Goal: Transaction & Acquisition: Purchase product/service

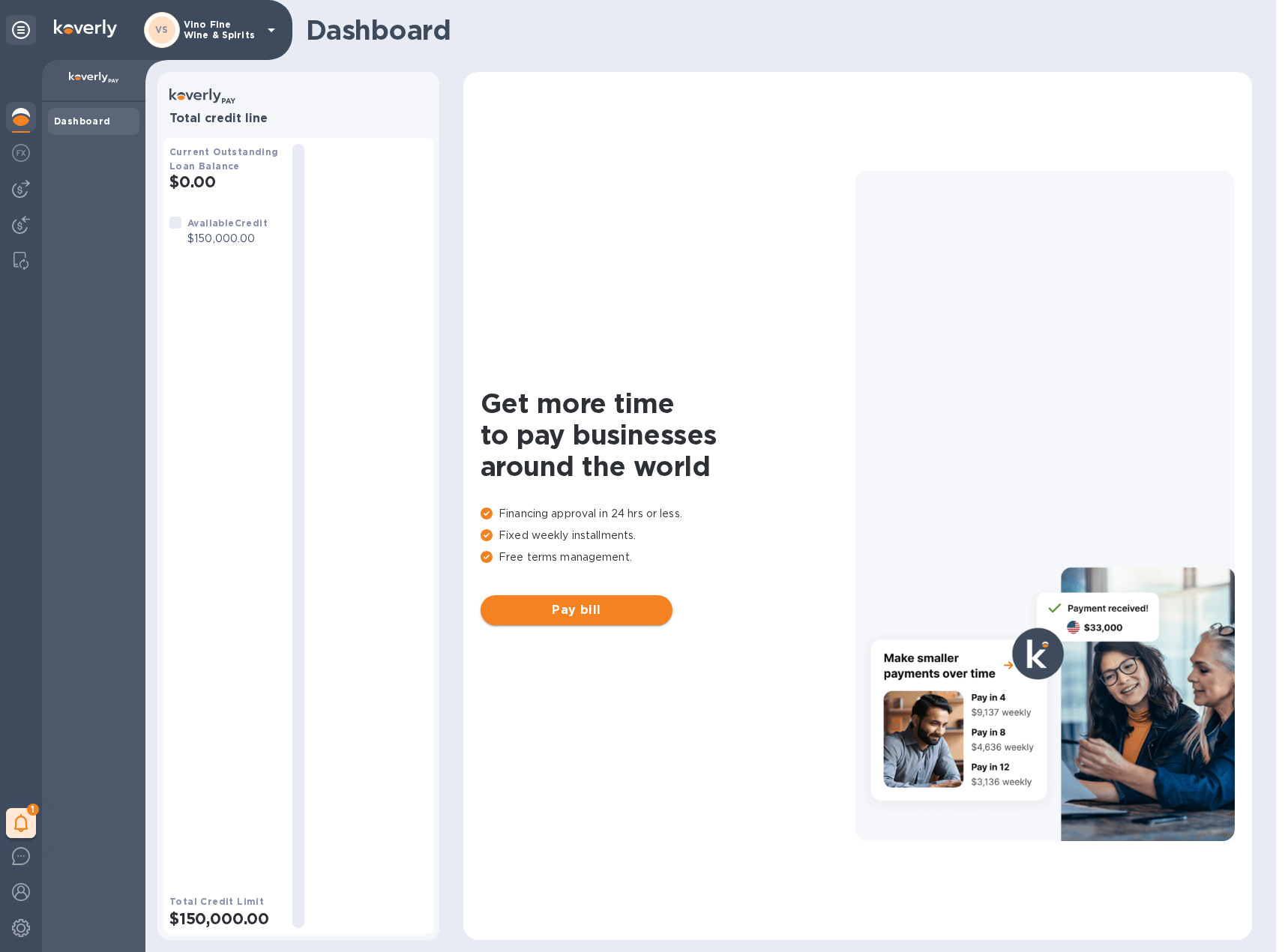
click at [567, 611] on span "Pay bill" at bounding box center [576, 609] width 168 height 18
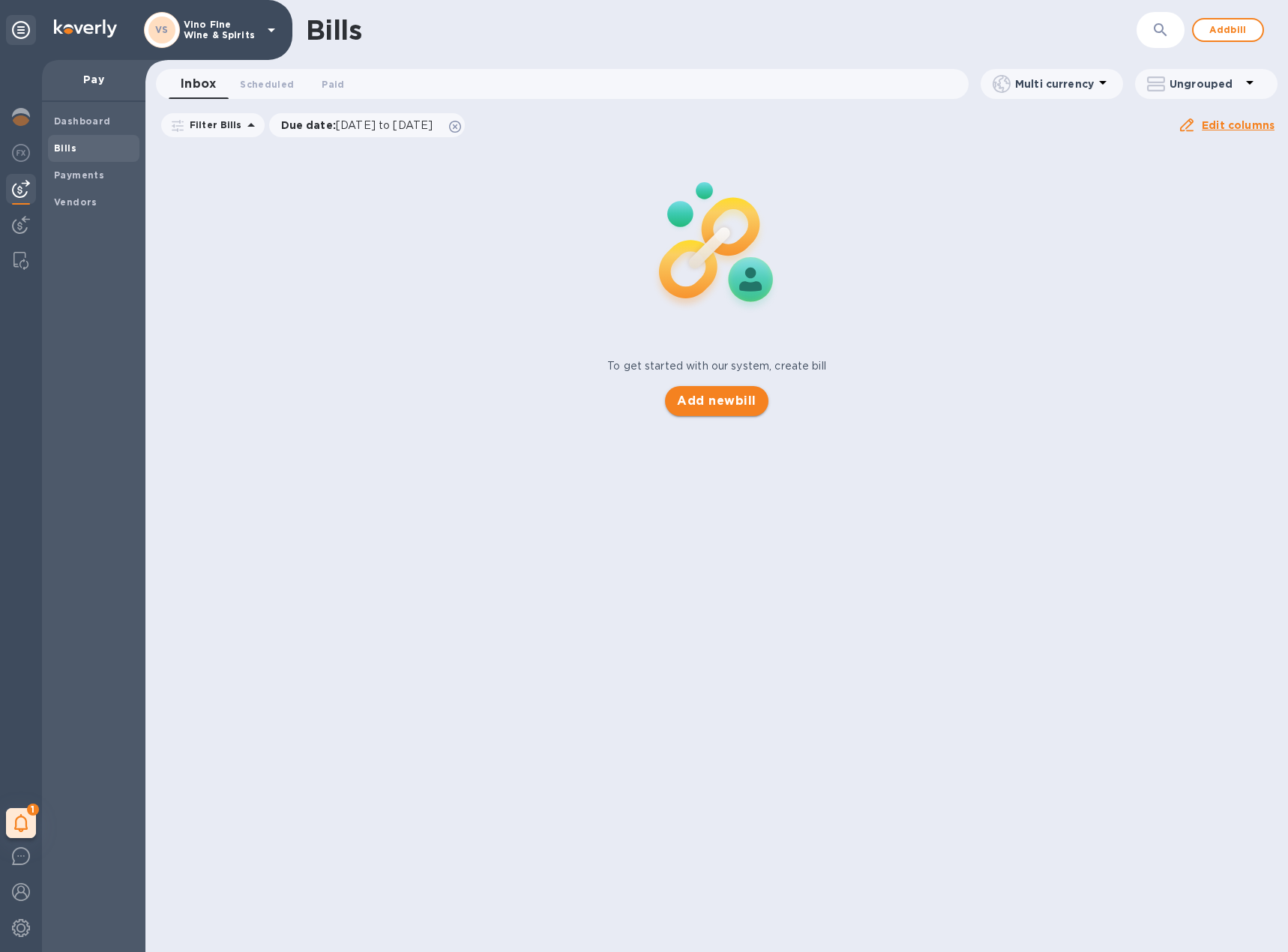
click at [745, 405] on span "Add new bill" at bounding box center [716, 400] width 79 height 18
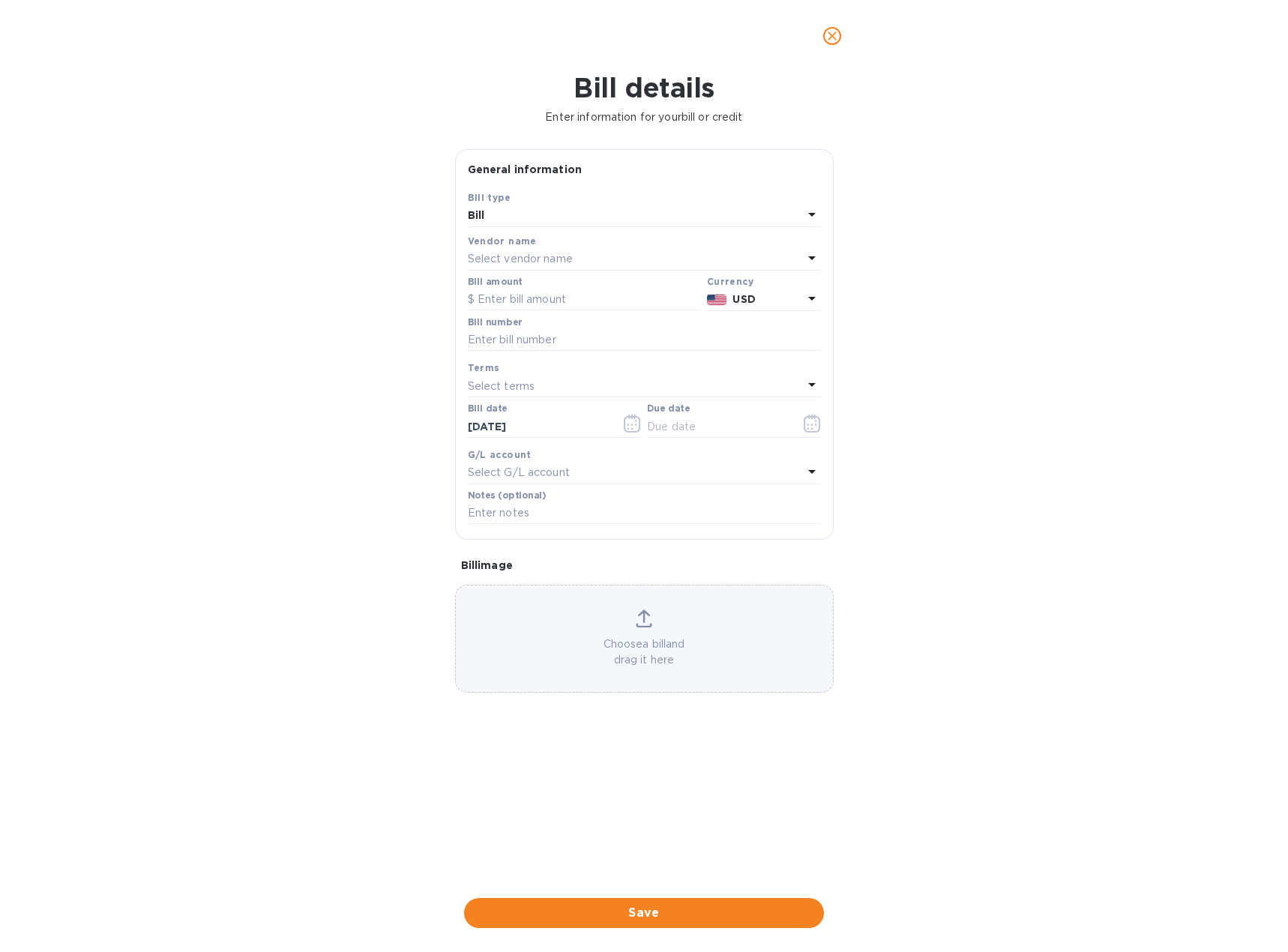
click at [588, 257] on div "Select vendor name" at bounding box center [635, 259] width 335 height 21
click at [839, 37] on span "close" at bounding box center [832, 36] width 18 height 18
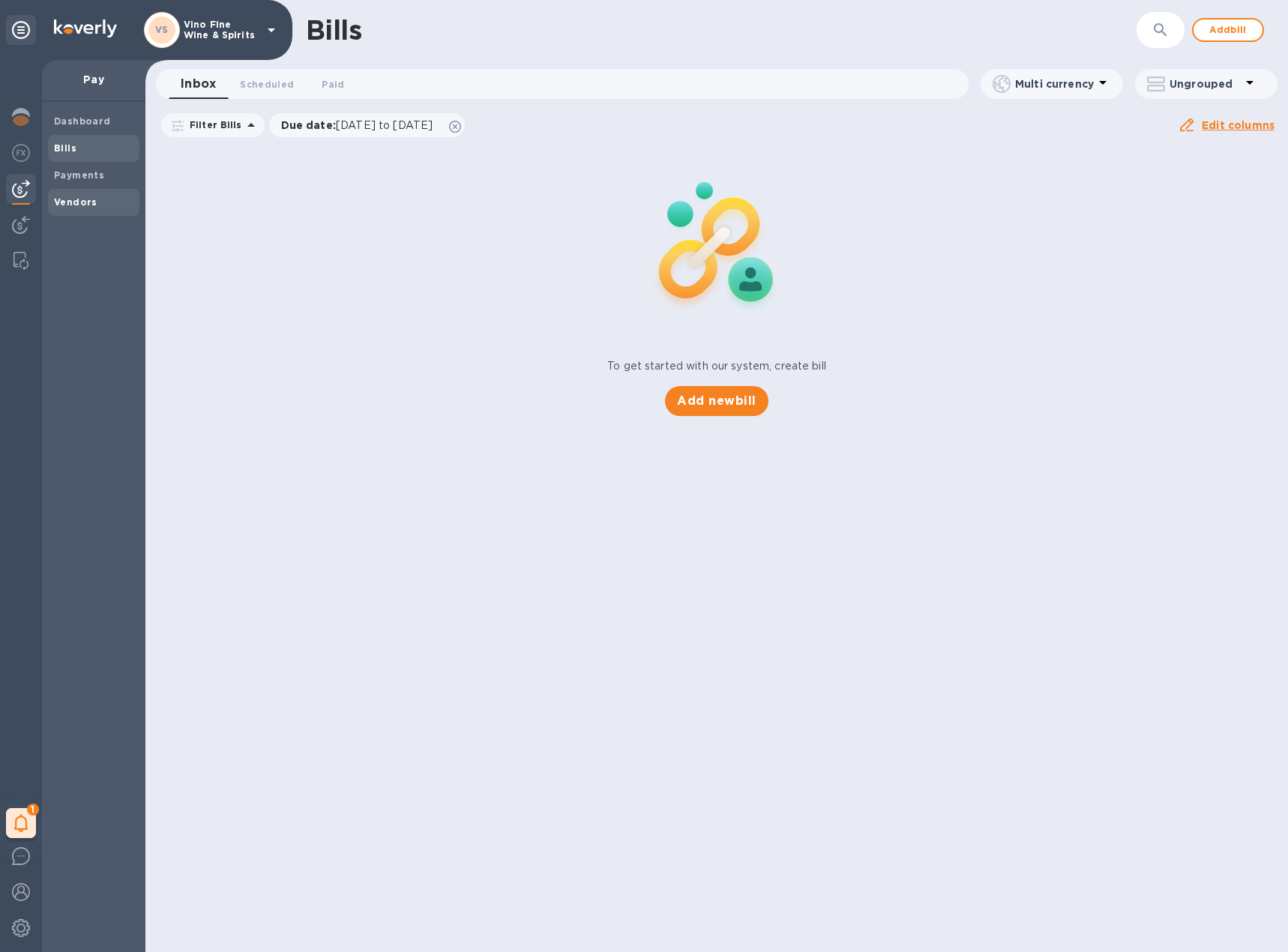
click at [86, 200] on b "Vendors" at bounding box center [76, 201] width 43 height 11
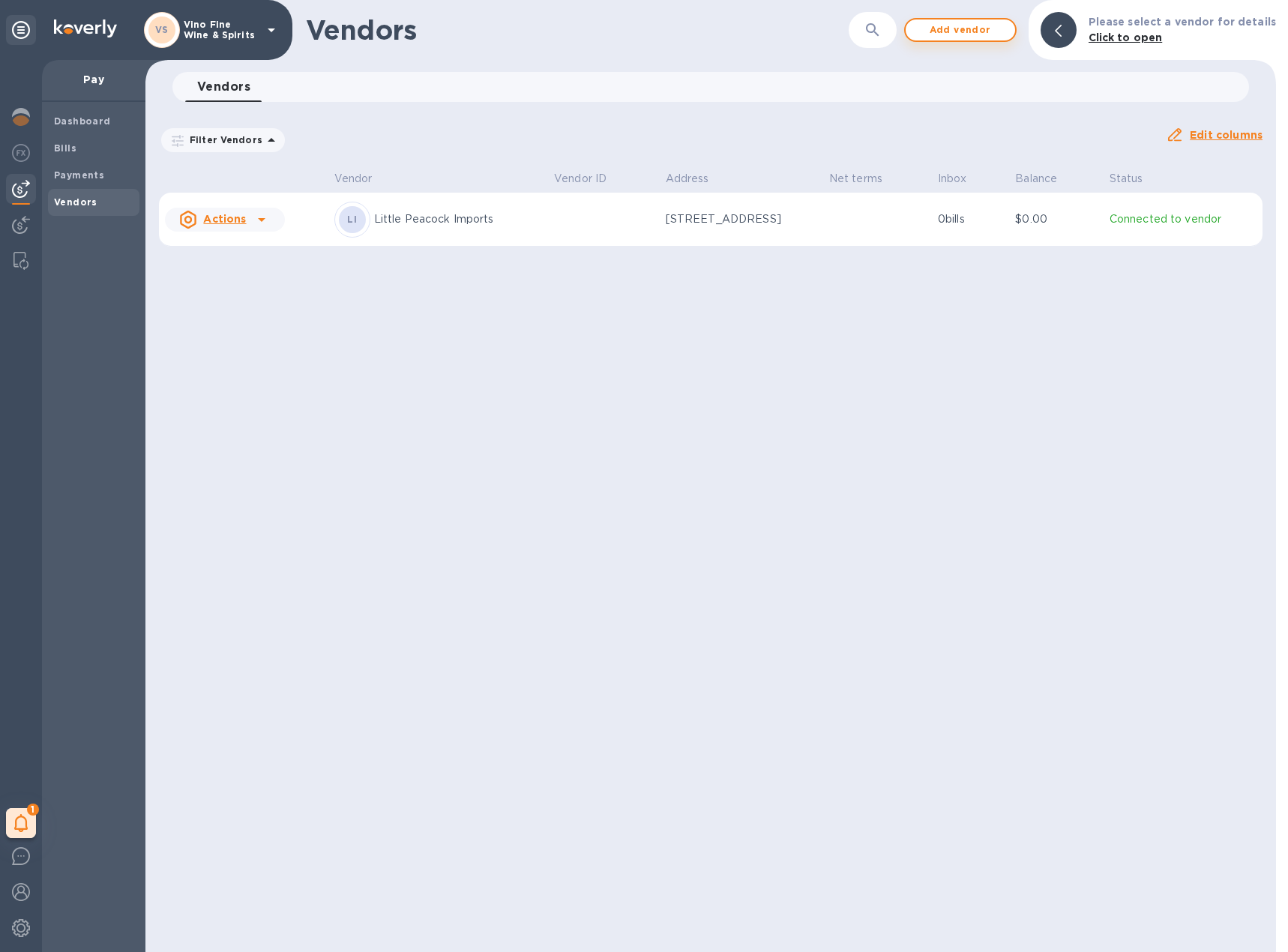
click at [996, 29] on span "Add vendor" at bounding box center [960, 30] width 86 height 18
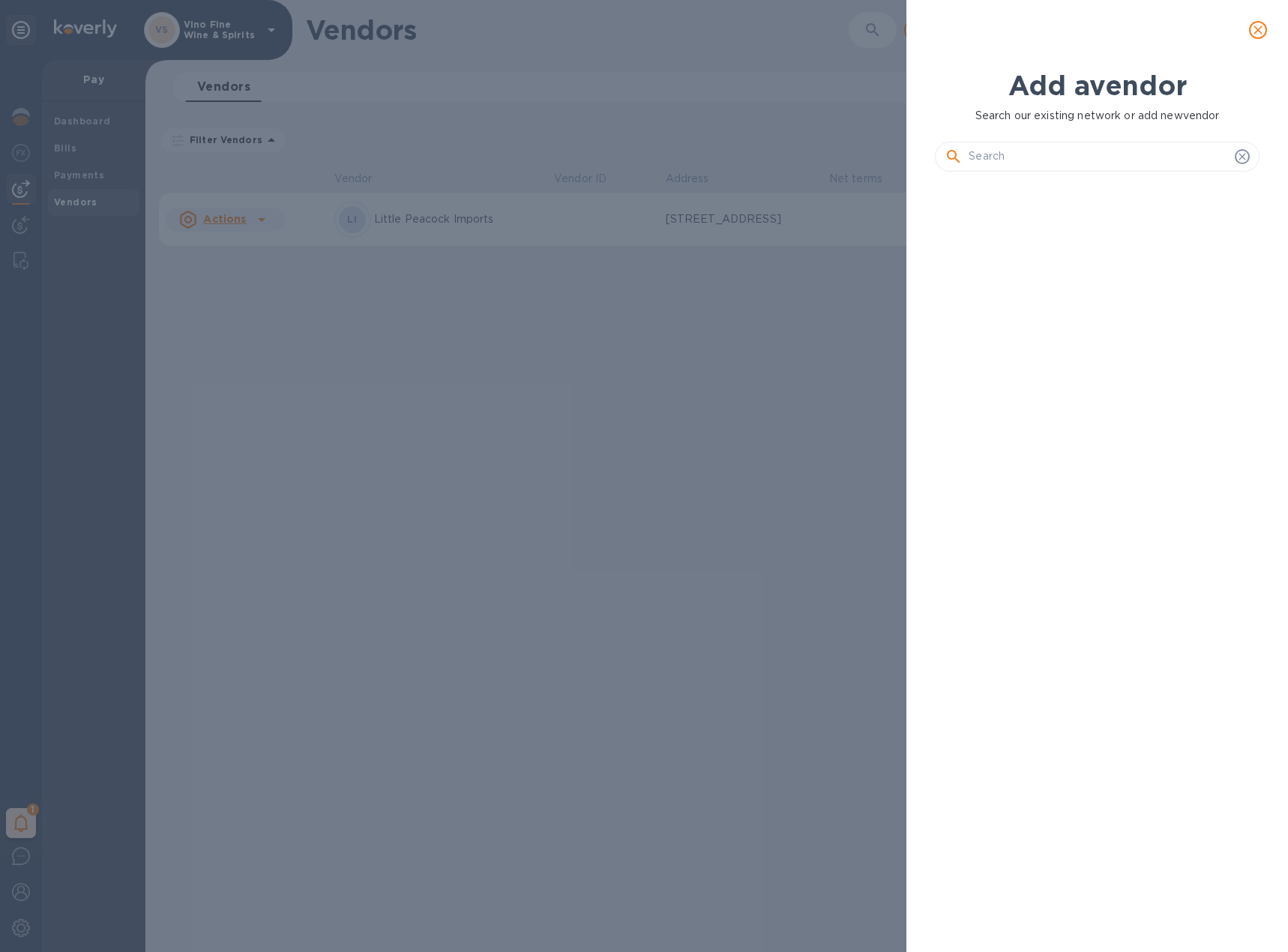
scroll to position [717, 330]
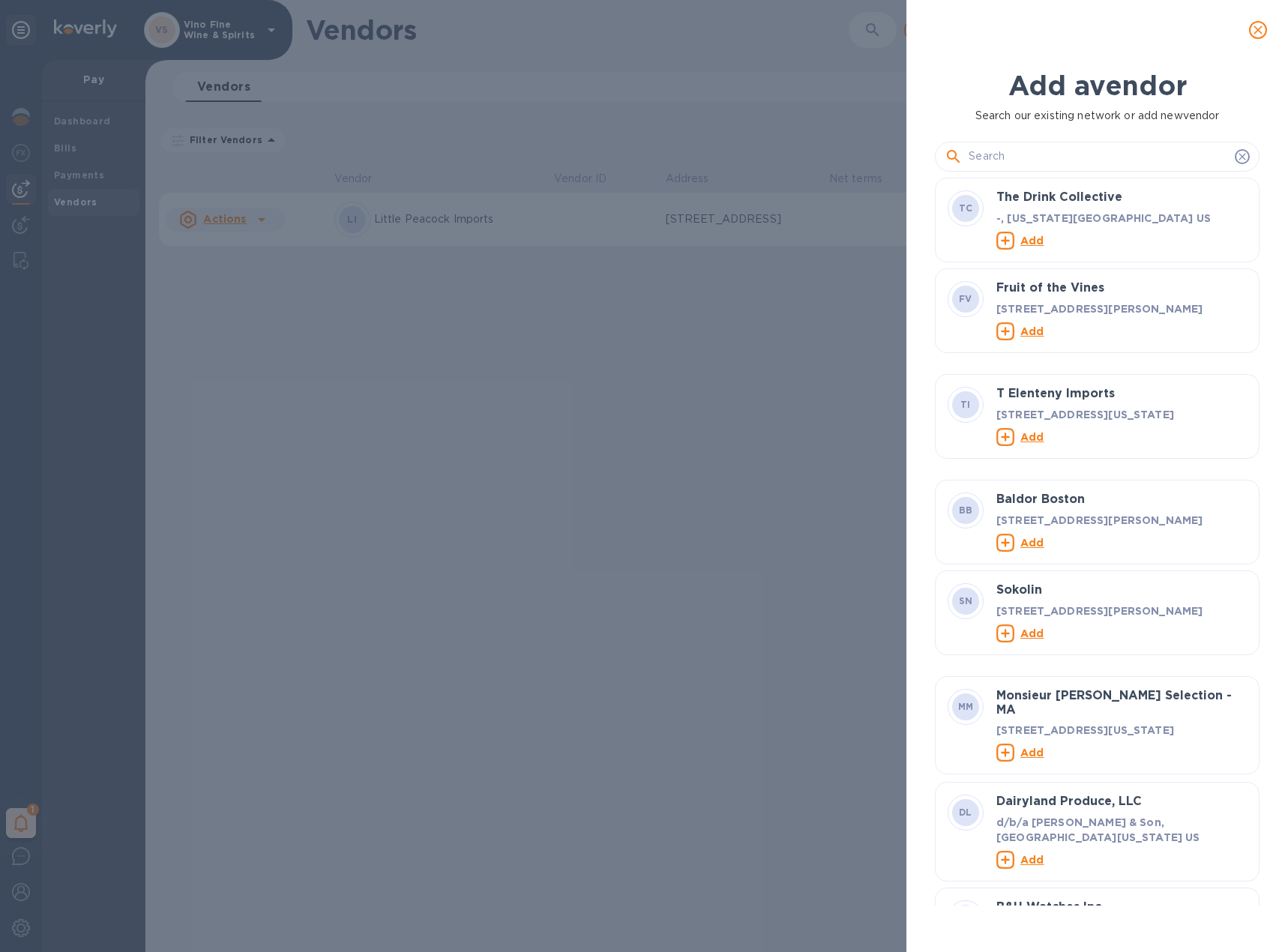
click at [1040, 151] on input "text" at bounding box center [1098, 156] width 260 height 23
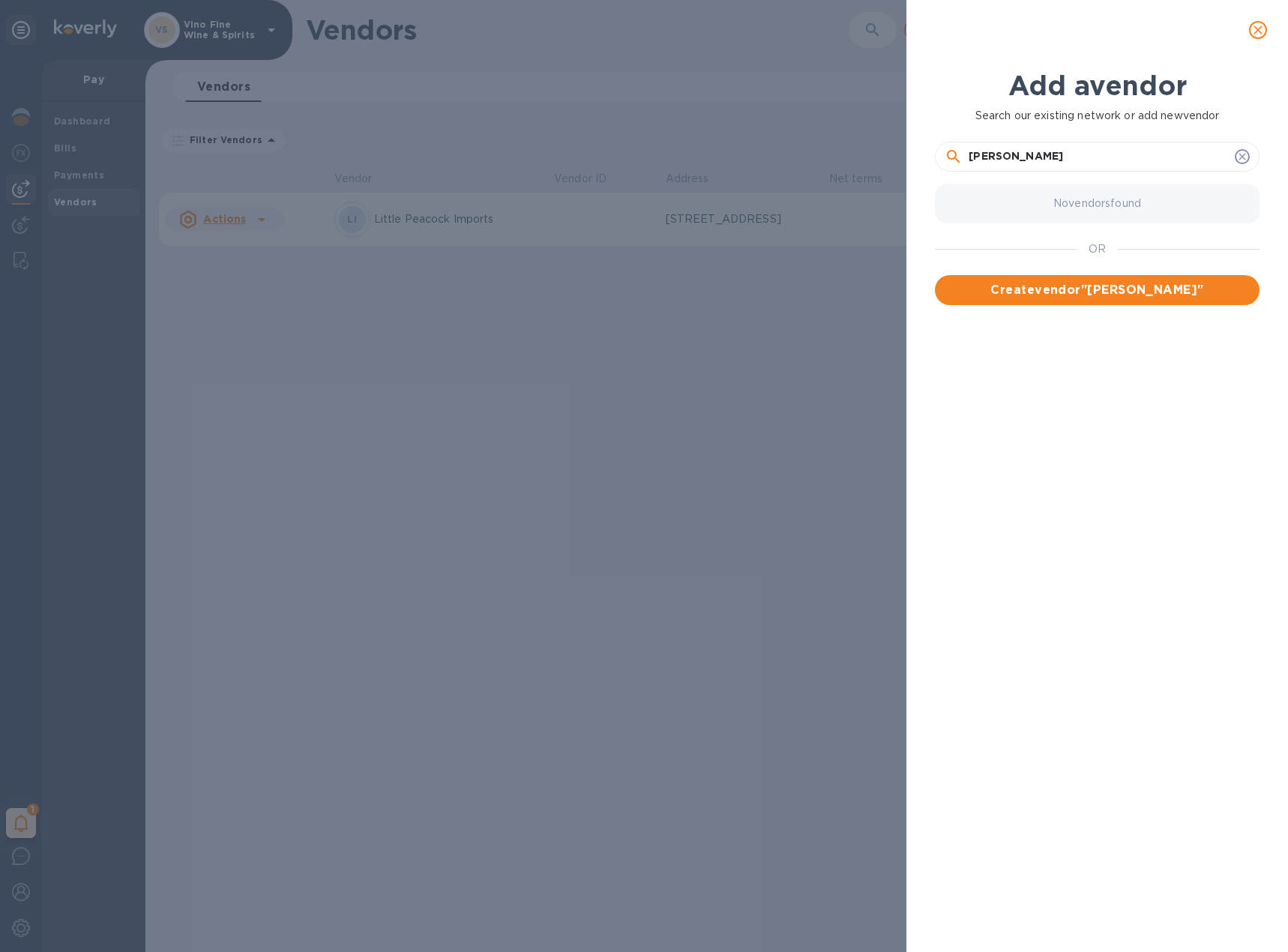
drag, startPoint x: 1117, startPoint y: 157, endPoint x: 845, endPoint y: 156, distance: 272.0
click at [847, 157] on div "Add a vendor Search our existing network or add new vendor [PERSON_NAME] No ven…" at bounding box center [644, 476] width 1288 height 952
paste input "TRICO EQUITIES COMPANY, LLC"
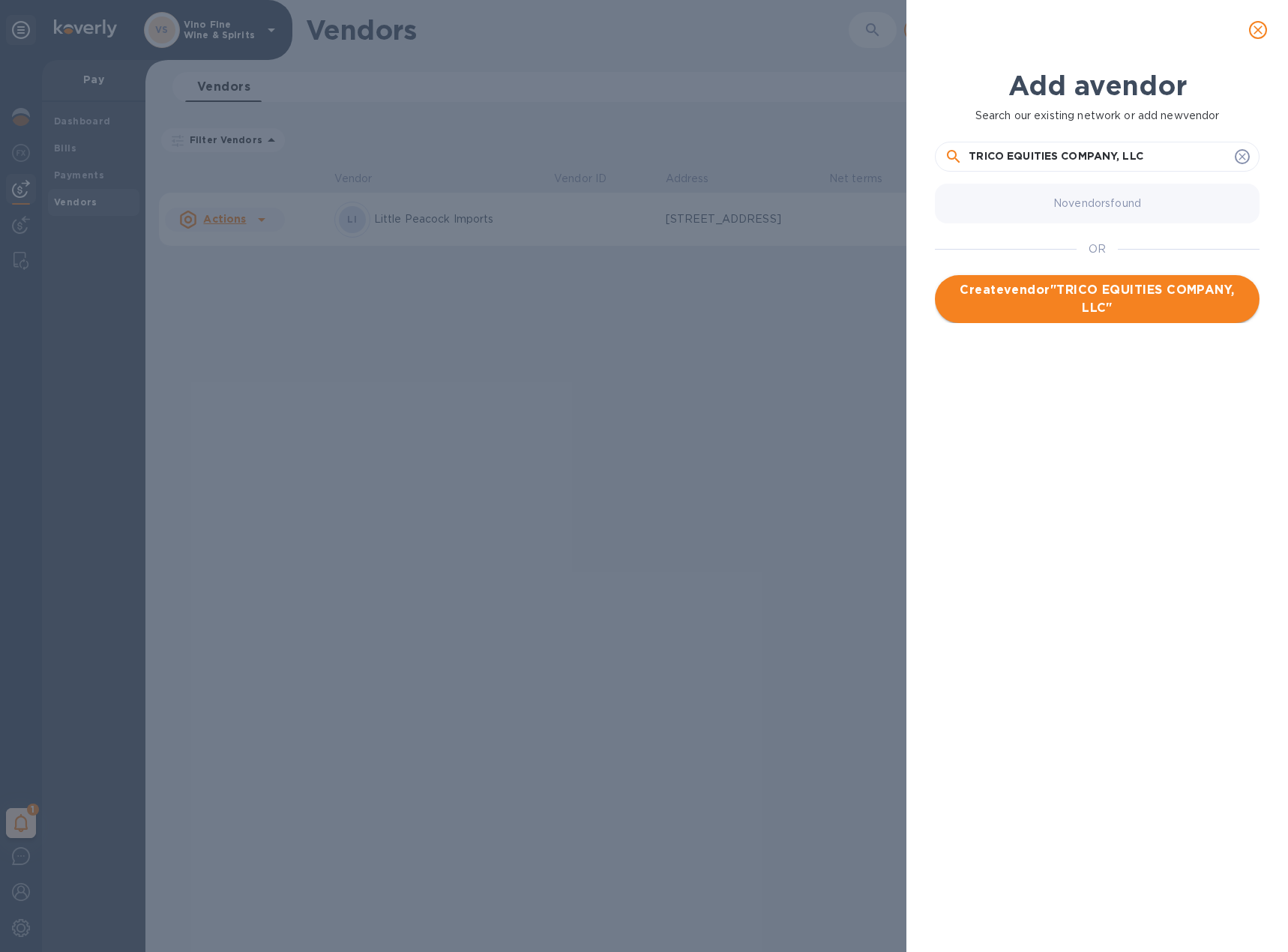
type input "TRICO EQUITIES COMPANY, LLC"
click at [1007, 291] on span "Create vendor " TRICO EQUITIES COMPANY, LLC "" at bounding box center [1097, 299] width 300 height 36
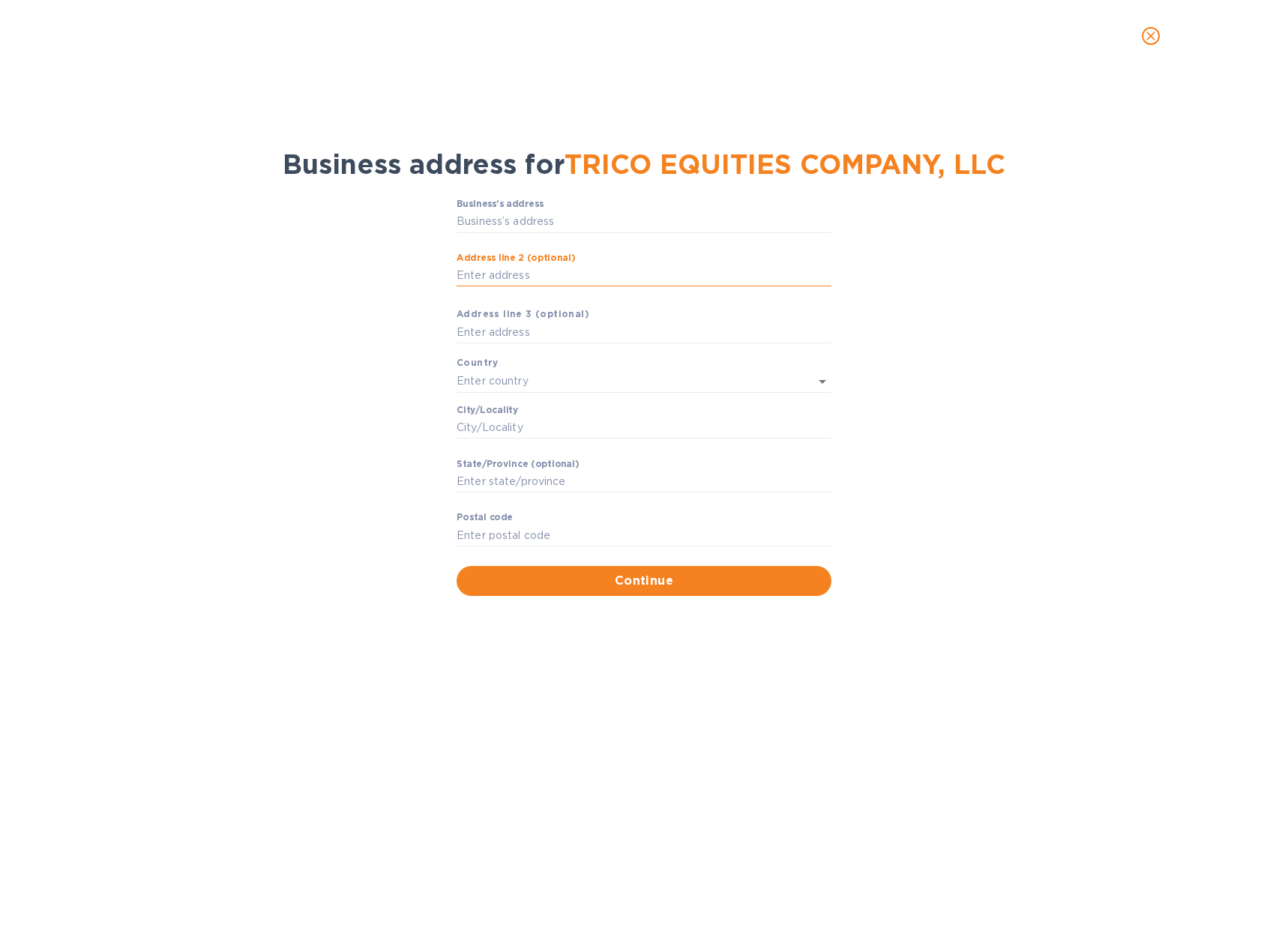
click at [571, 277] on input "Аddress line 2 (optional)" at bounding box center [644, 276] width 375 height 23
click at [572, 228] on input "Business’s аddress" at bounding box center [644, 221] width 375 height 23
paste input "[STREET_ADDRESS][US_STATE]"
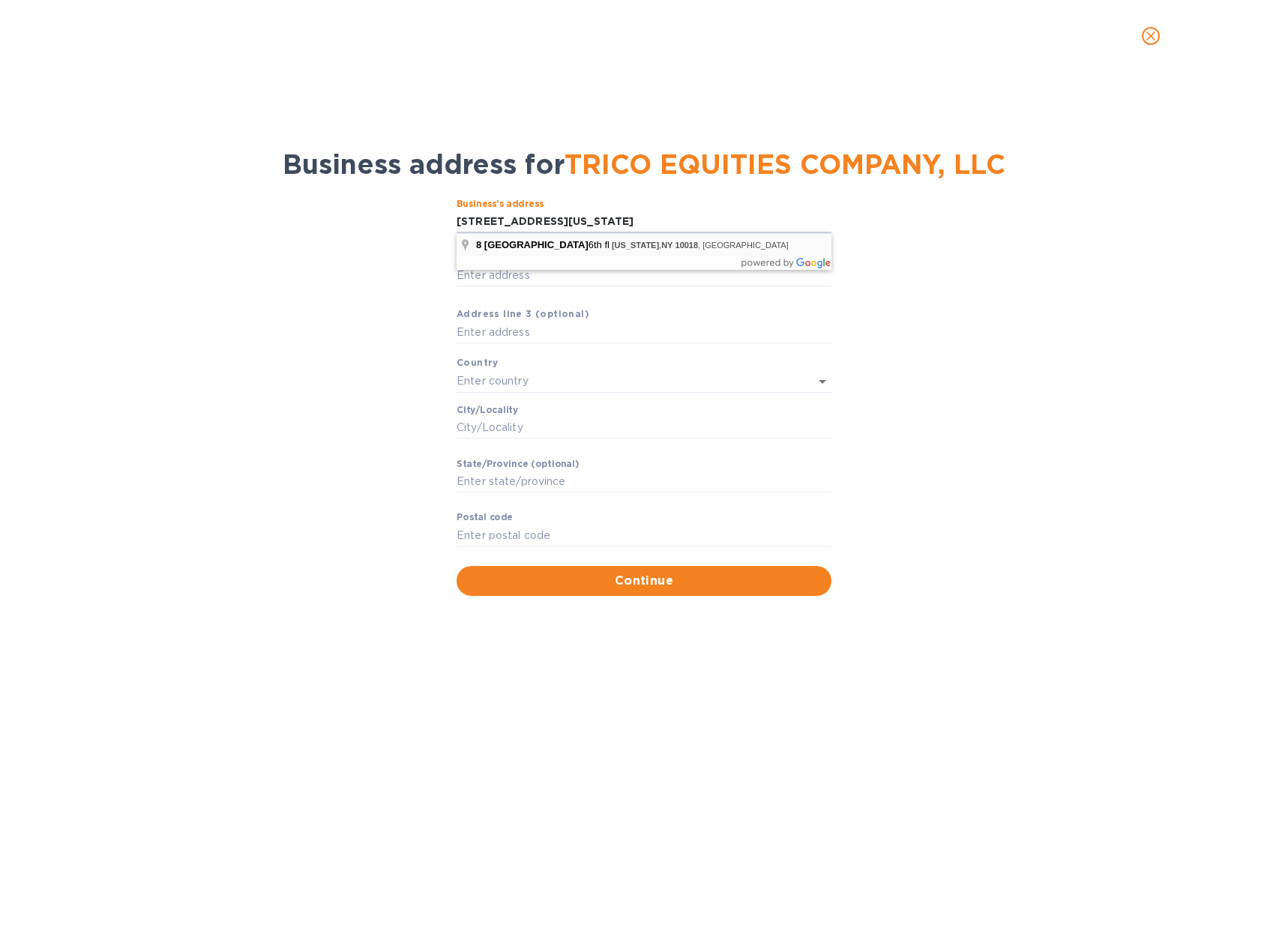
type input "[STREET_ADDRESS]"
type input "[GEOGRAPHIC_DATA]"
type input "[US_STATE]"
type input "NY"
type input "10018"
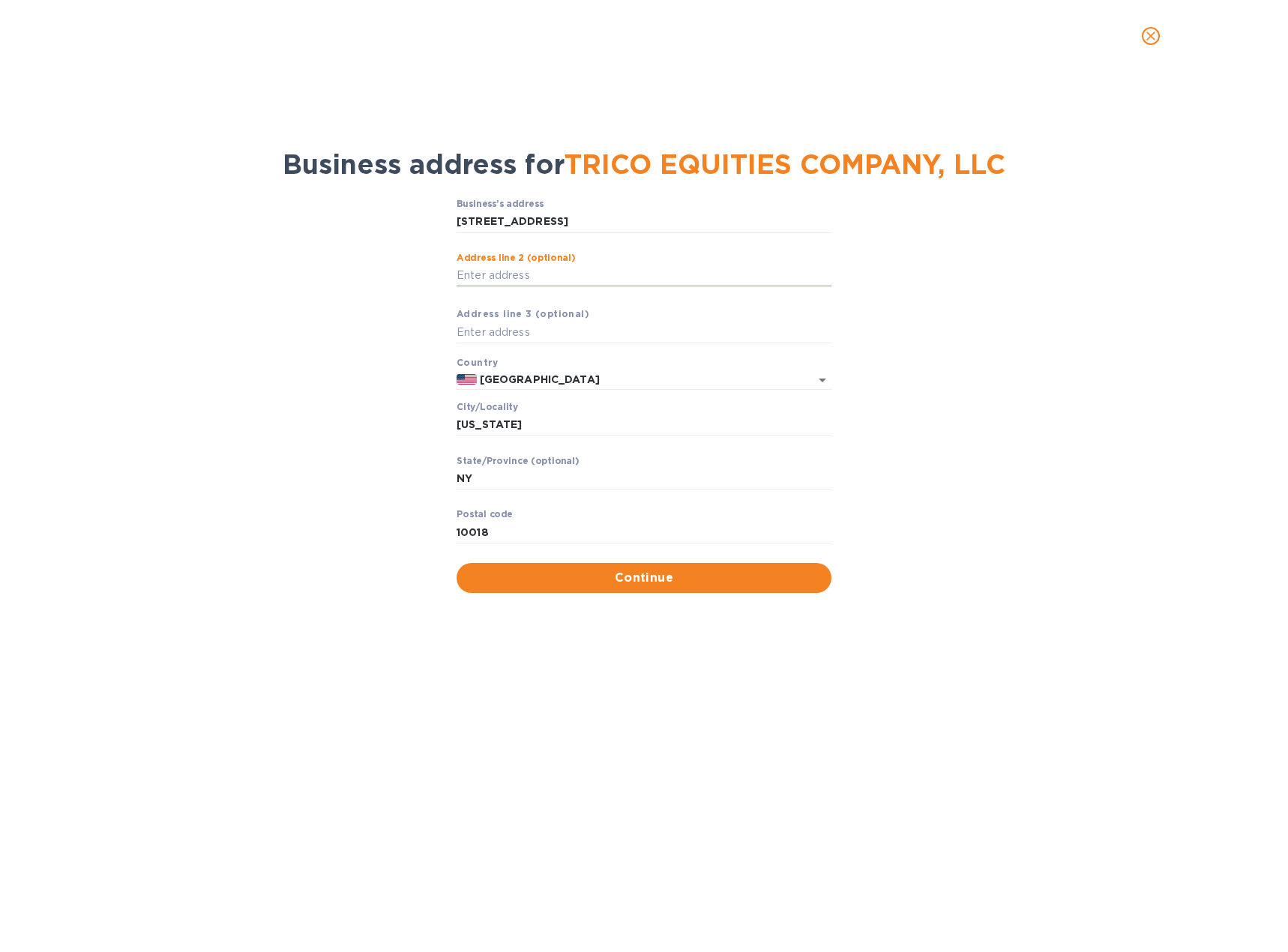
click at [535, 270] on input "Аddress line 2 (optional)" at bounding box center [644, 276] width 375 height 23
type input "6th Floor"
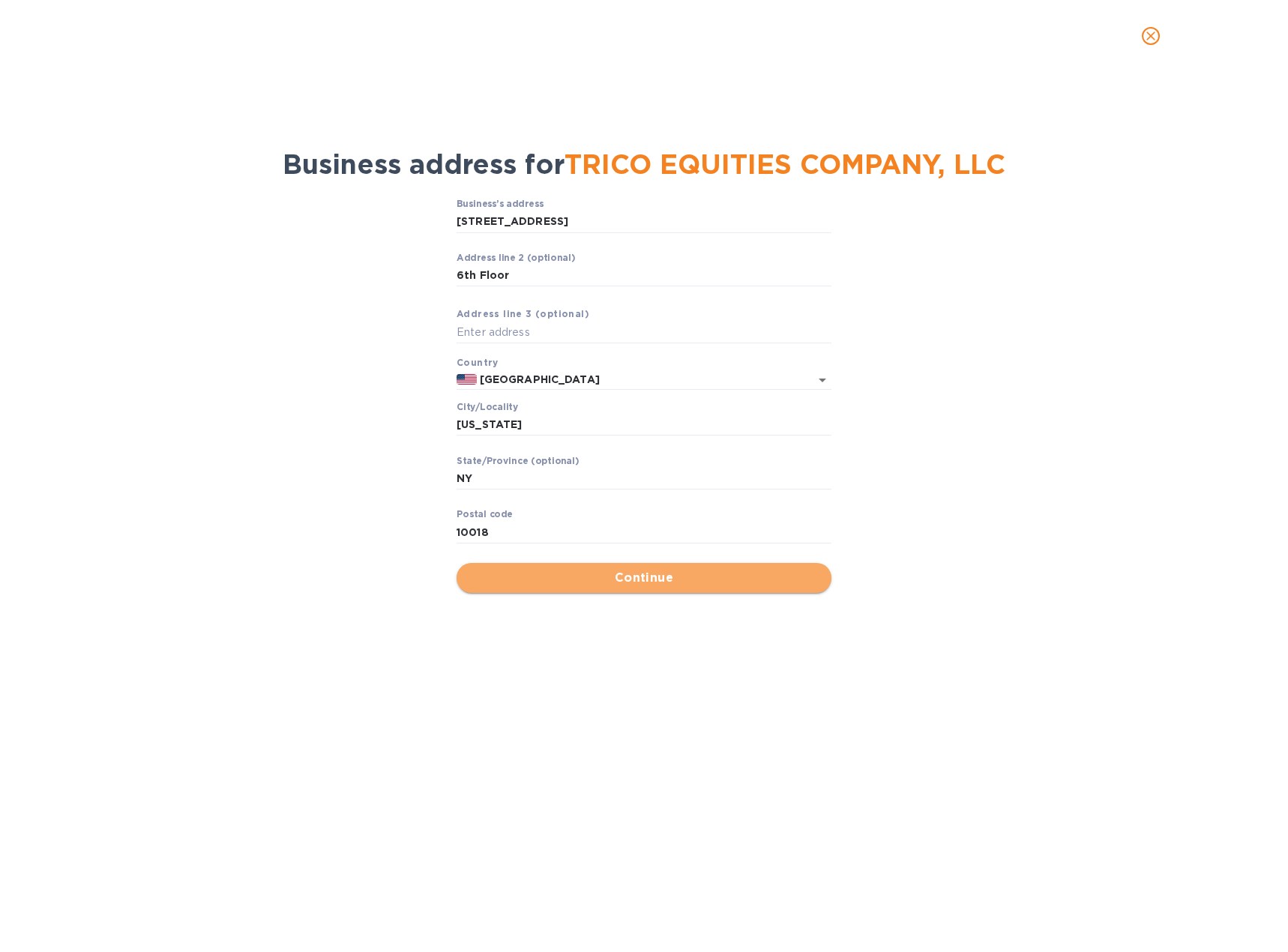
click at [614, 590] on button "Continue" at bounding box center [644, 577] width 375 height 30
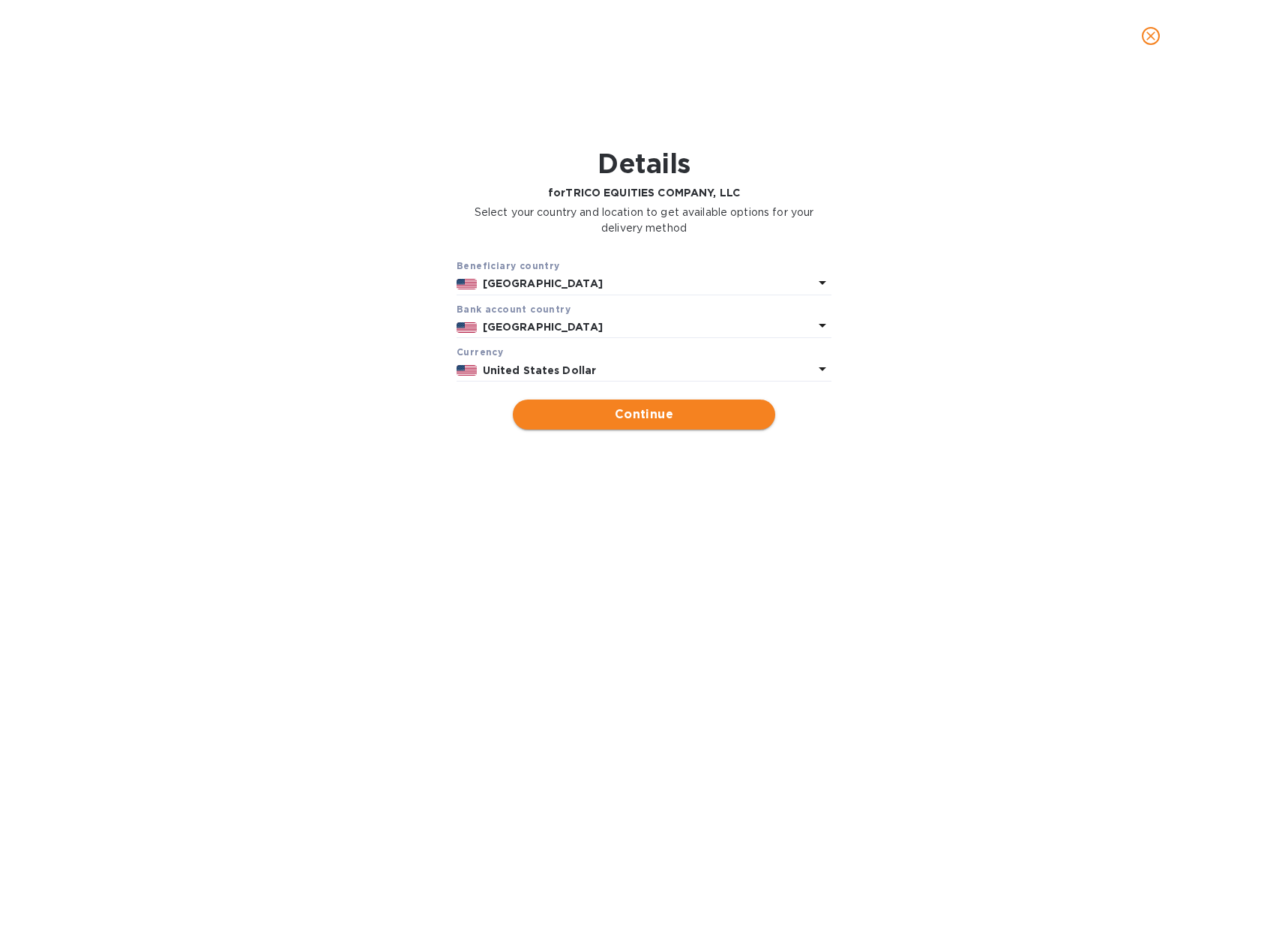
click at [644, 416] on span "Continue" at bounding box center [643, 414] width 238 height 18
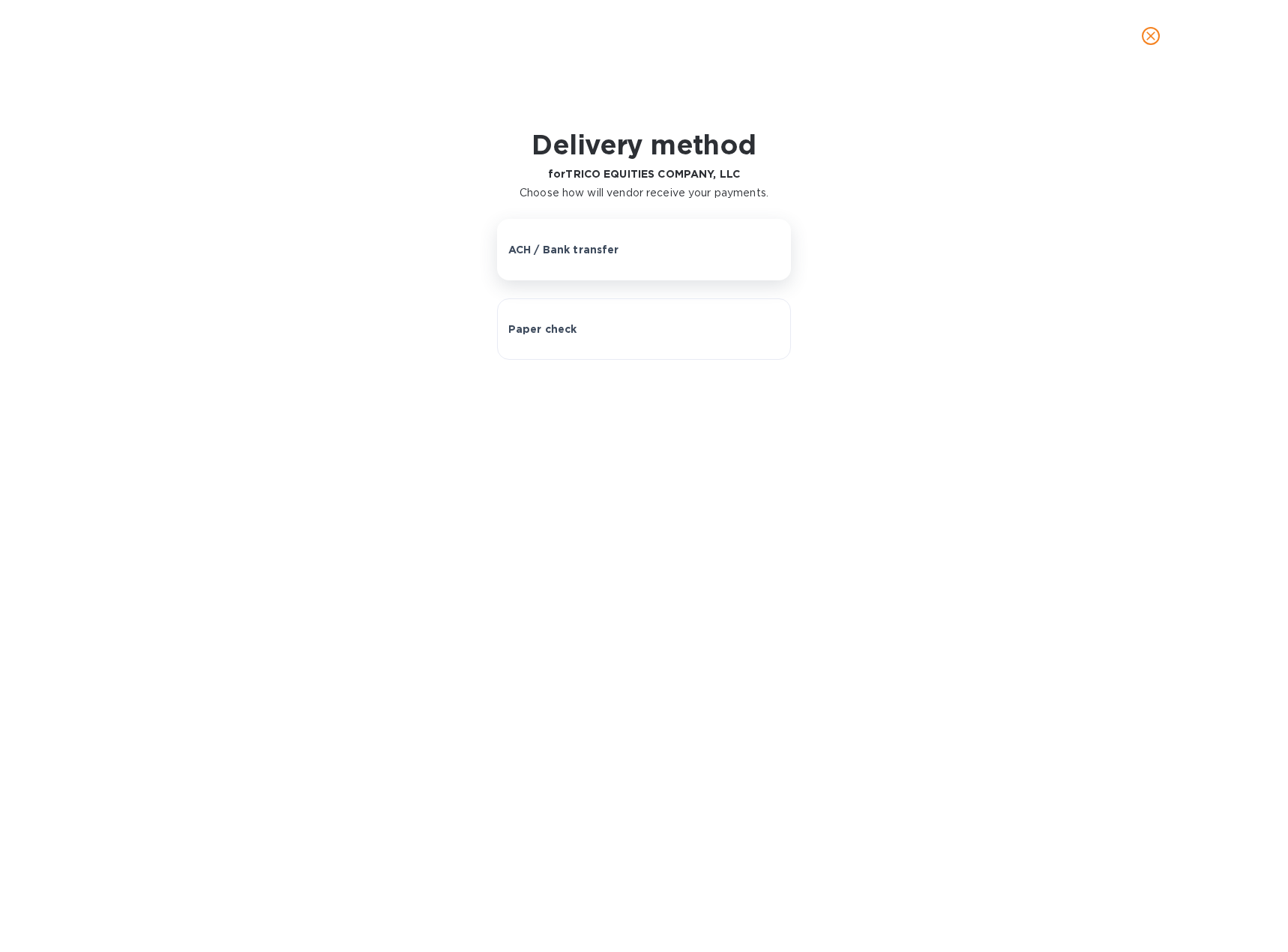
click at [569, 239] on button "ACH / Bank transfer" at bounding box center [644, 249] width 294 height 61
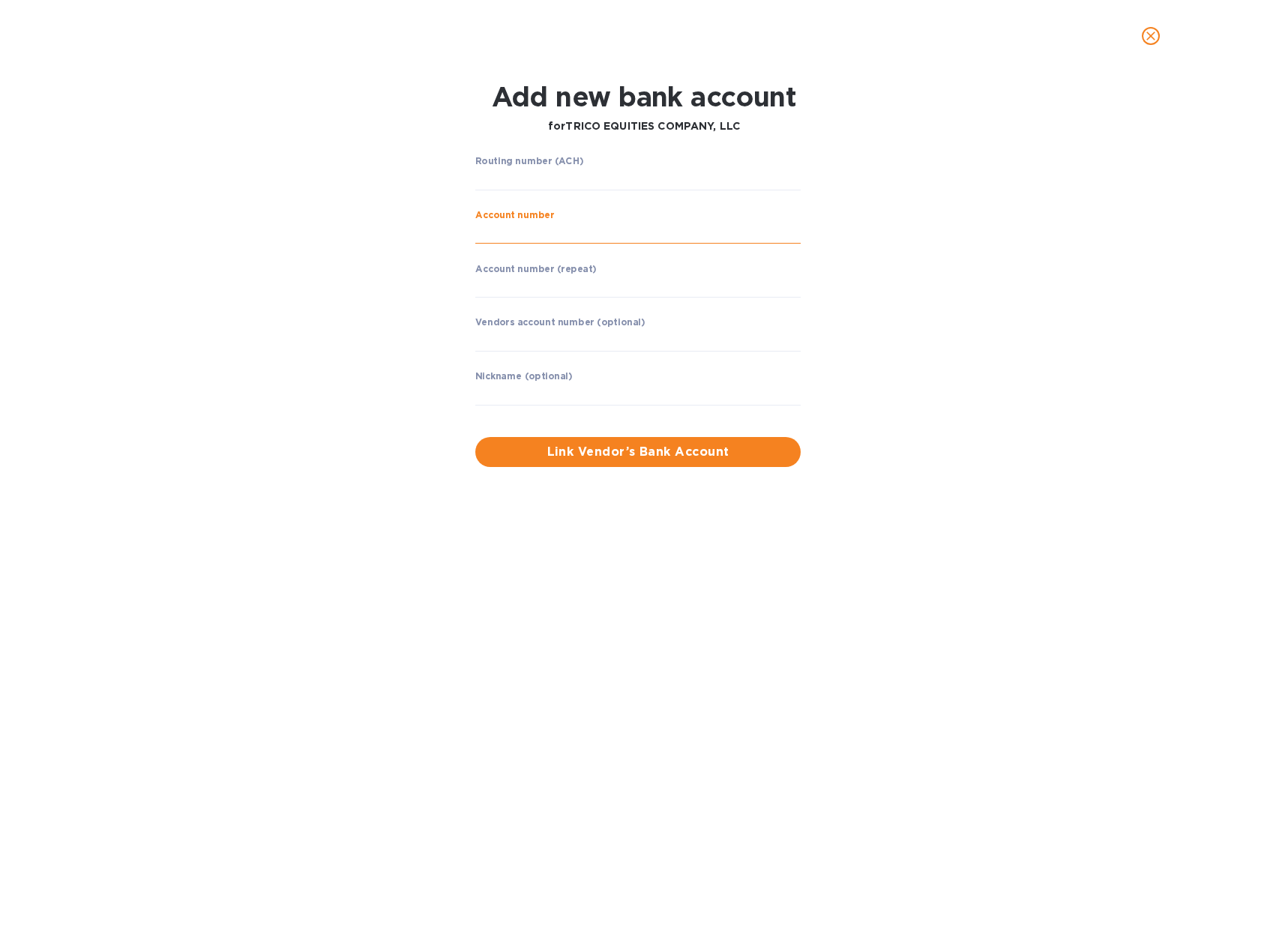
click at [546, 238] on input "string" at bounding box center [637, 232] width 325 height 23
click at [535, 229] on input "string" at bounding box center [637, 232] width 325 height 23
click at [518, 186] on input "string" at bounding box center [637, 179] width 325 height 23
type input "226070584"
click at [516, 234] on input "string" at bounding box center [637, 232] width 325 height 23
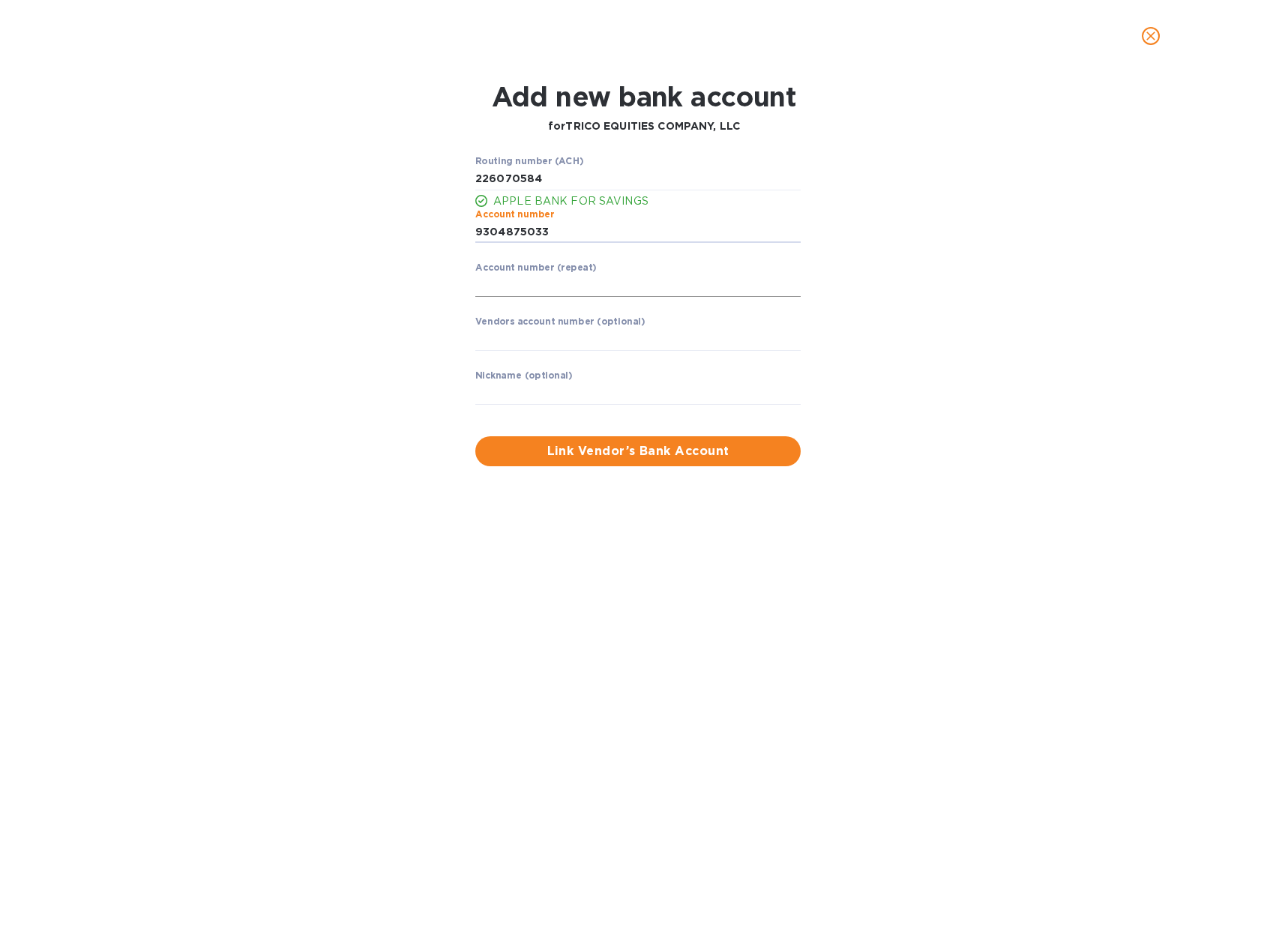
type input "9304875033"
click at [608, 281] on input "string" at bounding box center [637, 285] width 325 height 23
type input "9304875033"
click at [585, 347] on input "text" at bounding box center [637, 339] width 325 height 23
click at [575, 453] on span "Link Vendor’s Bank Account" at bounding box center [637, 451] width 301 height 18
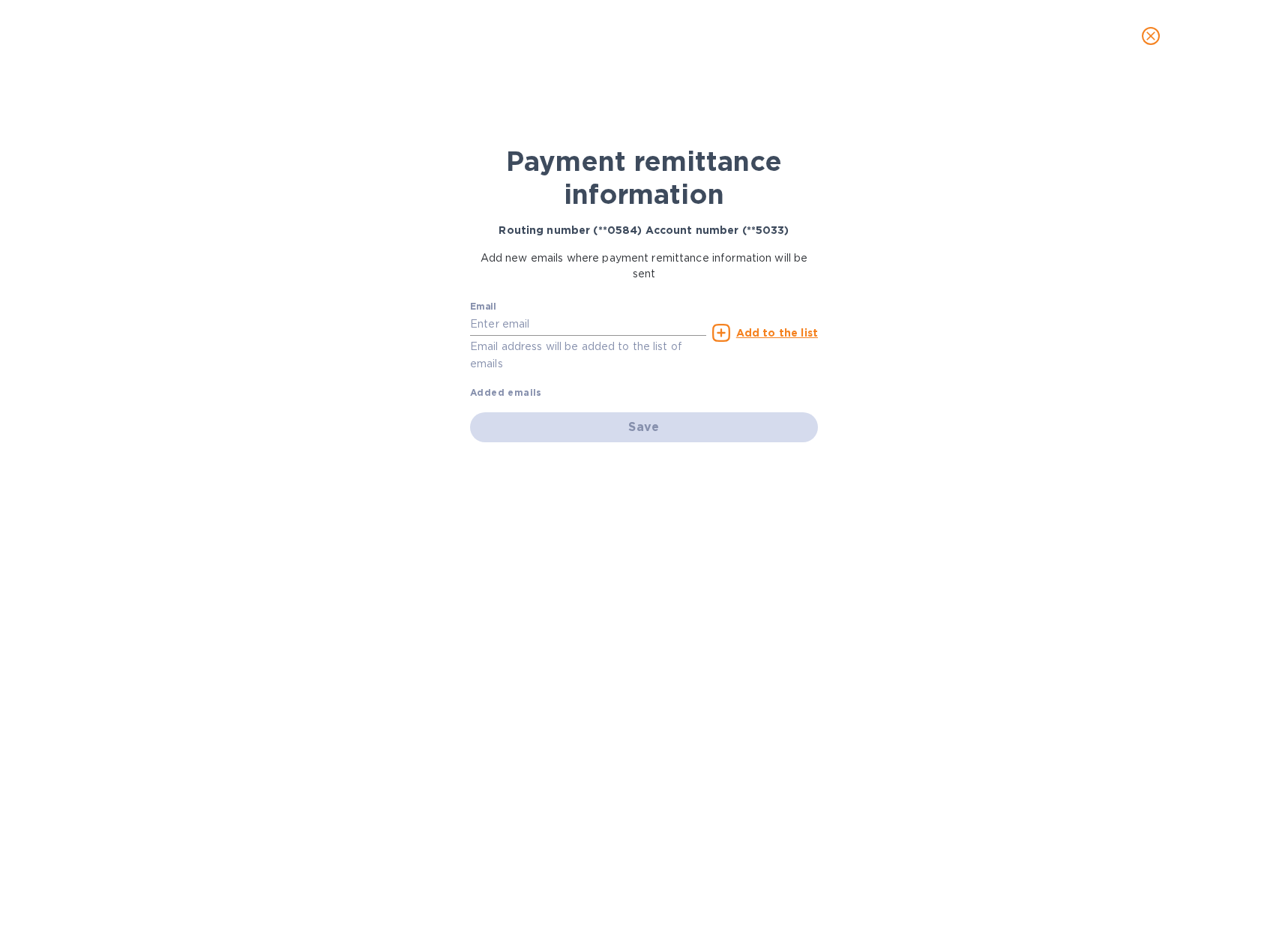
click at [529, 317] on input "text" at bounding box center [588, 324] width 236 height 23
paste input "[PERSON_NAME][EMAIL_ADDRESS][PERSON_NAME][DOMAIN_NAME]"
type input "[PERSON_NAME][EMAIL_ADDRESS][PERSON_NAME][DOMAIN_NAME]"
click at [552, 485] on div "Payment remittance information Routing number (**0584) Account number (**5033) …" at bounding box center [644, 502] width 375 height 824
click at [664, 326] on input "[PERSON_NAME][EMAIL_ADDRESS][PERSON_NAME][DOMAIN_NAME]" at bounding box center [588, 324] width 236 height 23
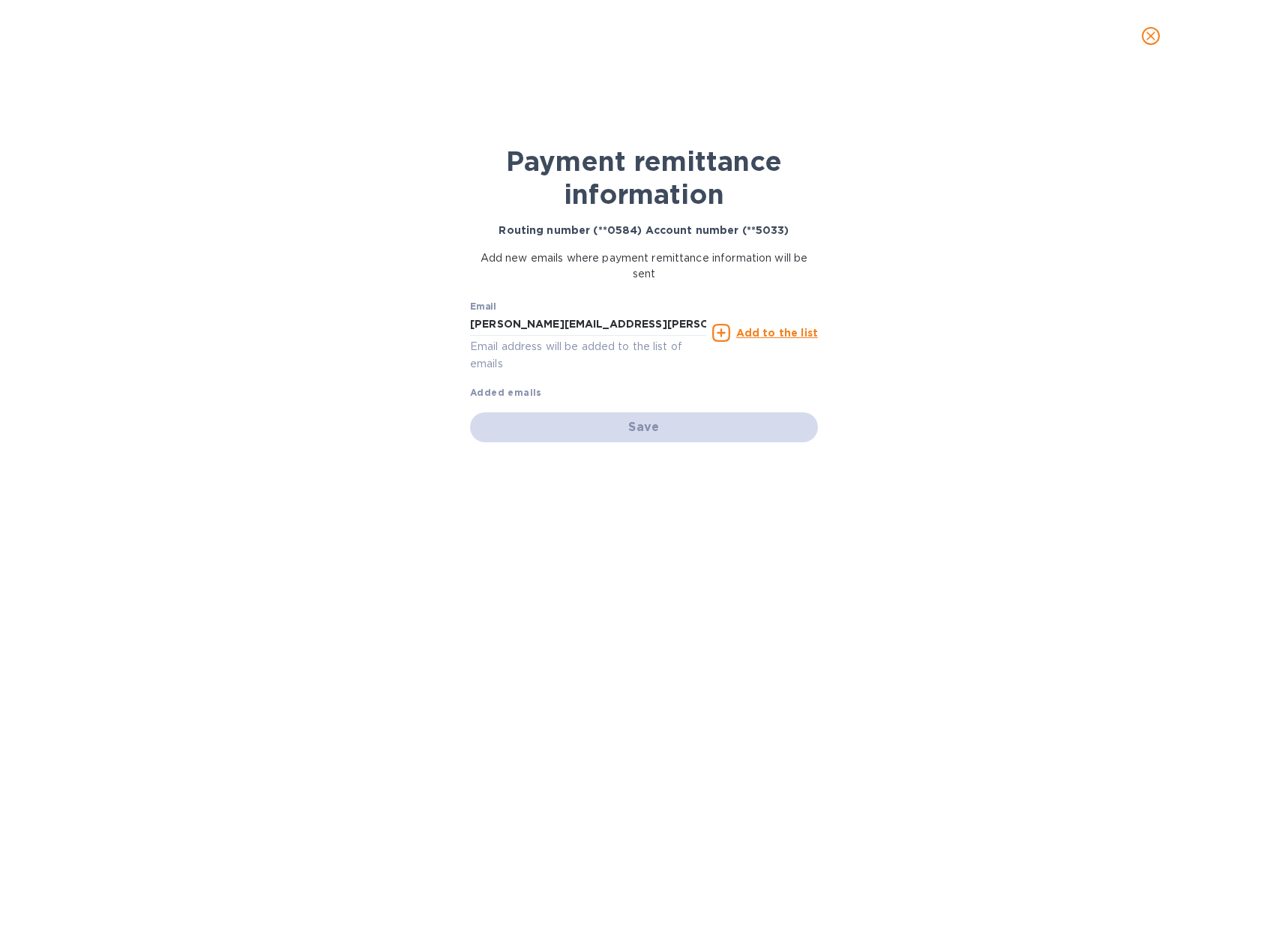
click at [759, 332] on u "Add to the list" at bounding box center [776, 333] width 81 height 12
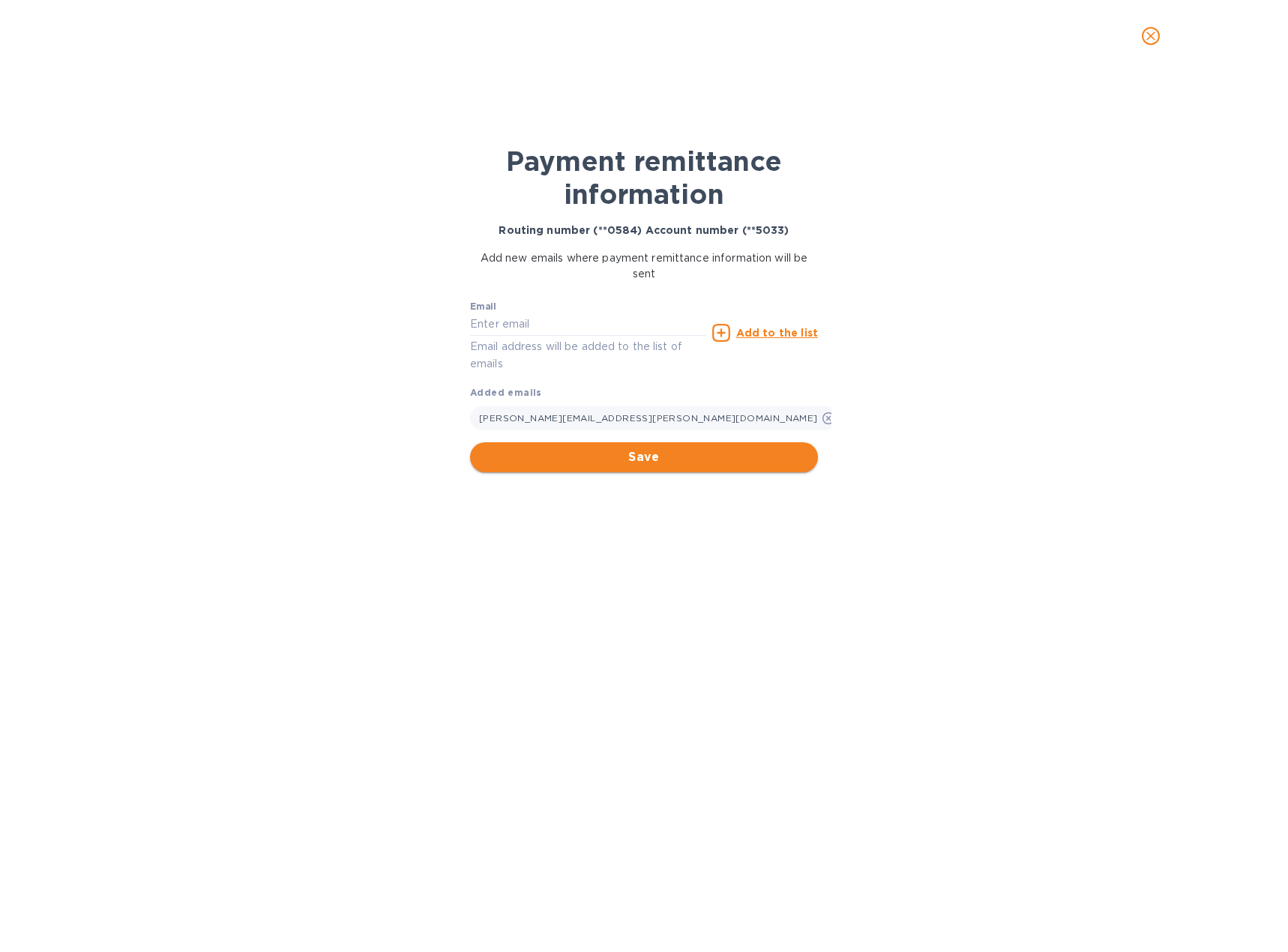
click at [626, 455] on span "Save" at bounding box center [644, 456] width 324 height 18
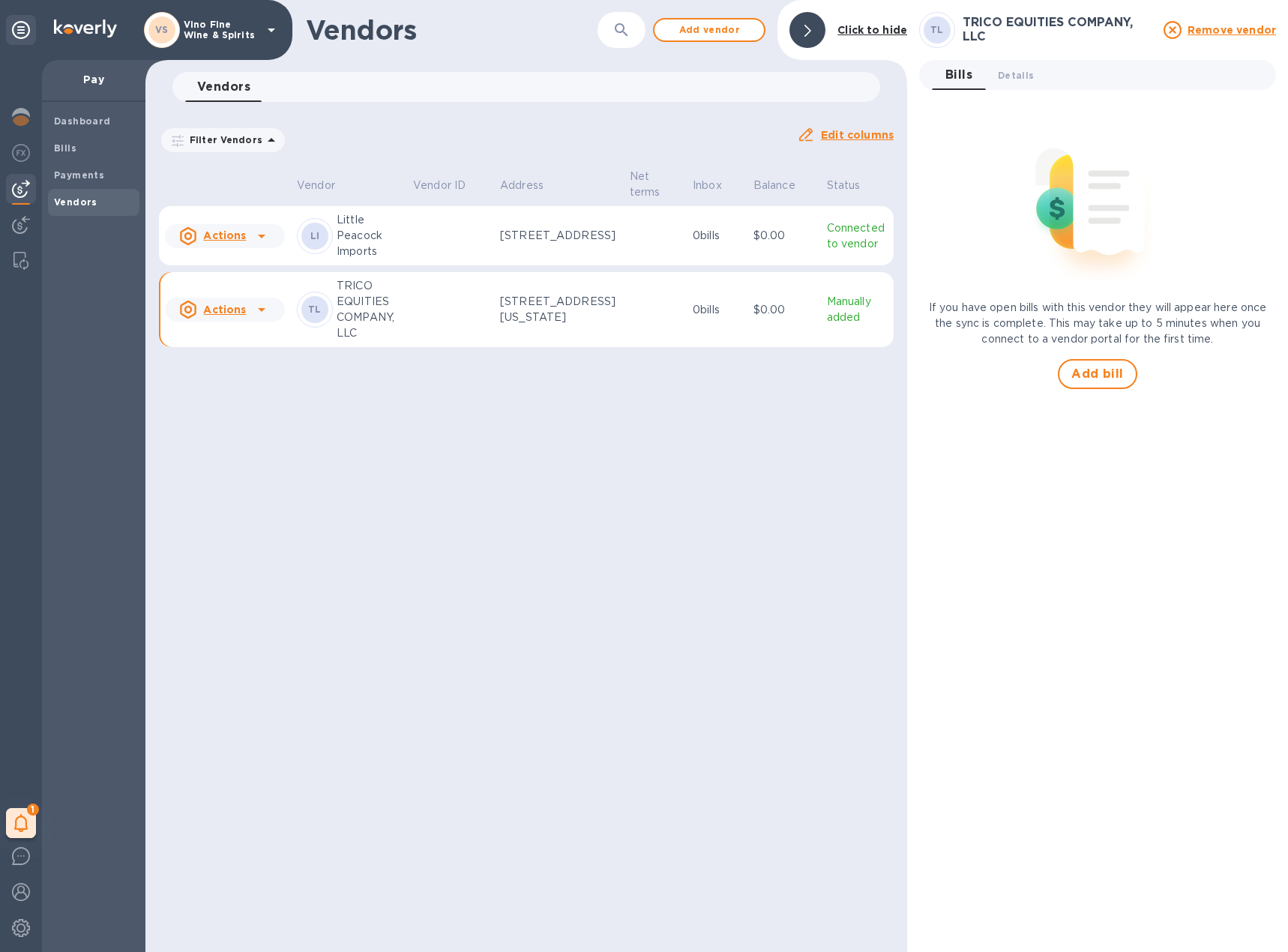
click at [473, 310] on td at bounding box center [451, 310] width 87 height 76
click at [1121, 380] on span "Add bill" at bounding box center [1097, 373] width 53 height 18
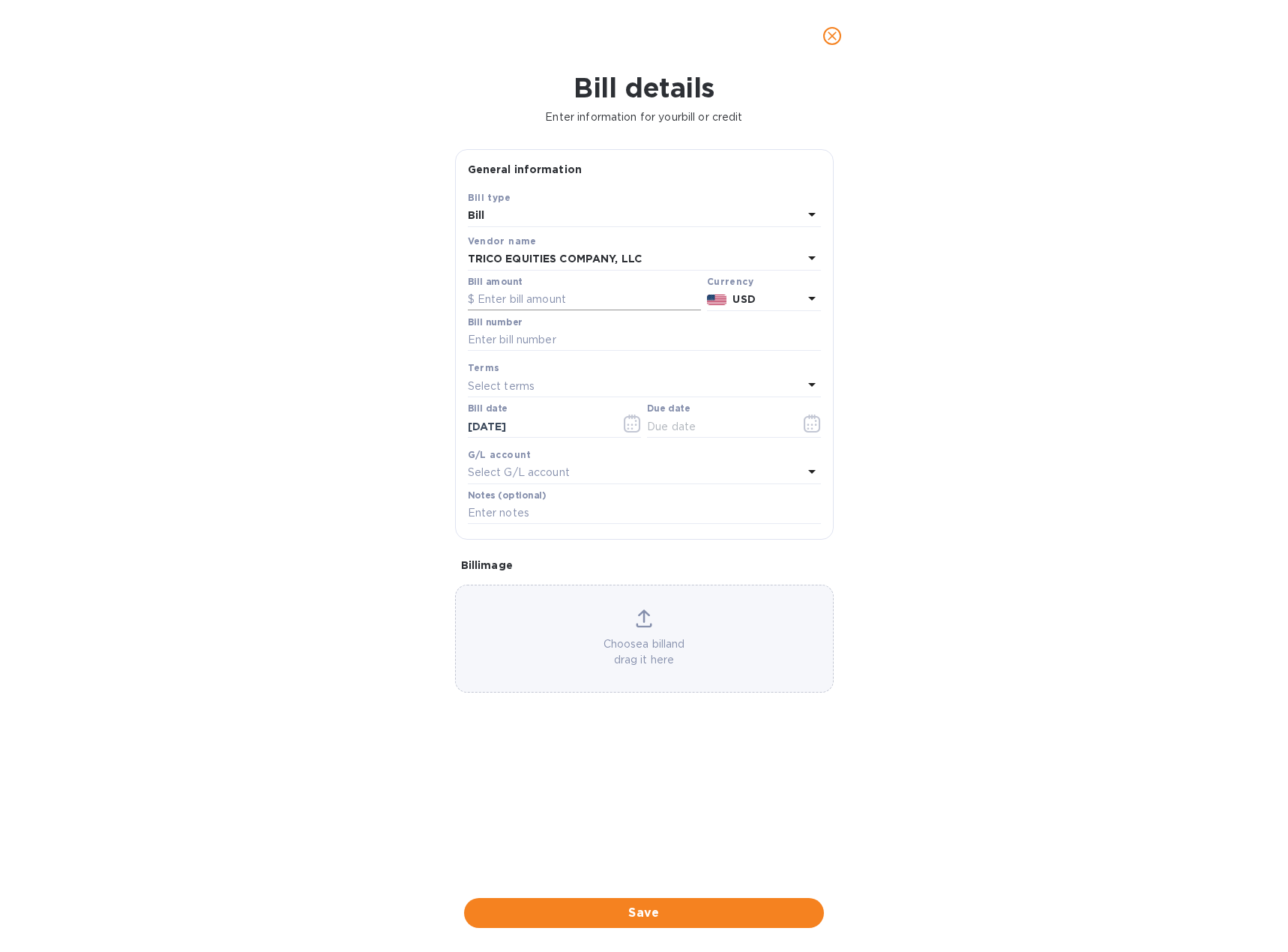
click at [511, 302] on input "text" at bounding box center [584, 300] width 233 height 23
paste input "18,035.30"
type input "18,035.30"
click at [507, 338] on input "text" at bounding box center [644, 340] width 353 height 23
click at [524, 339] on input "text" at bounding box center [644, 340] width 353 height 23
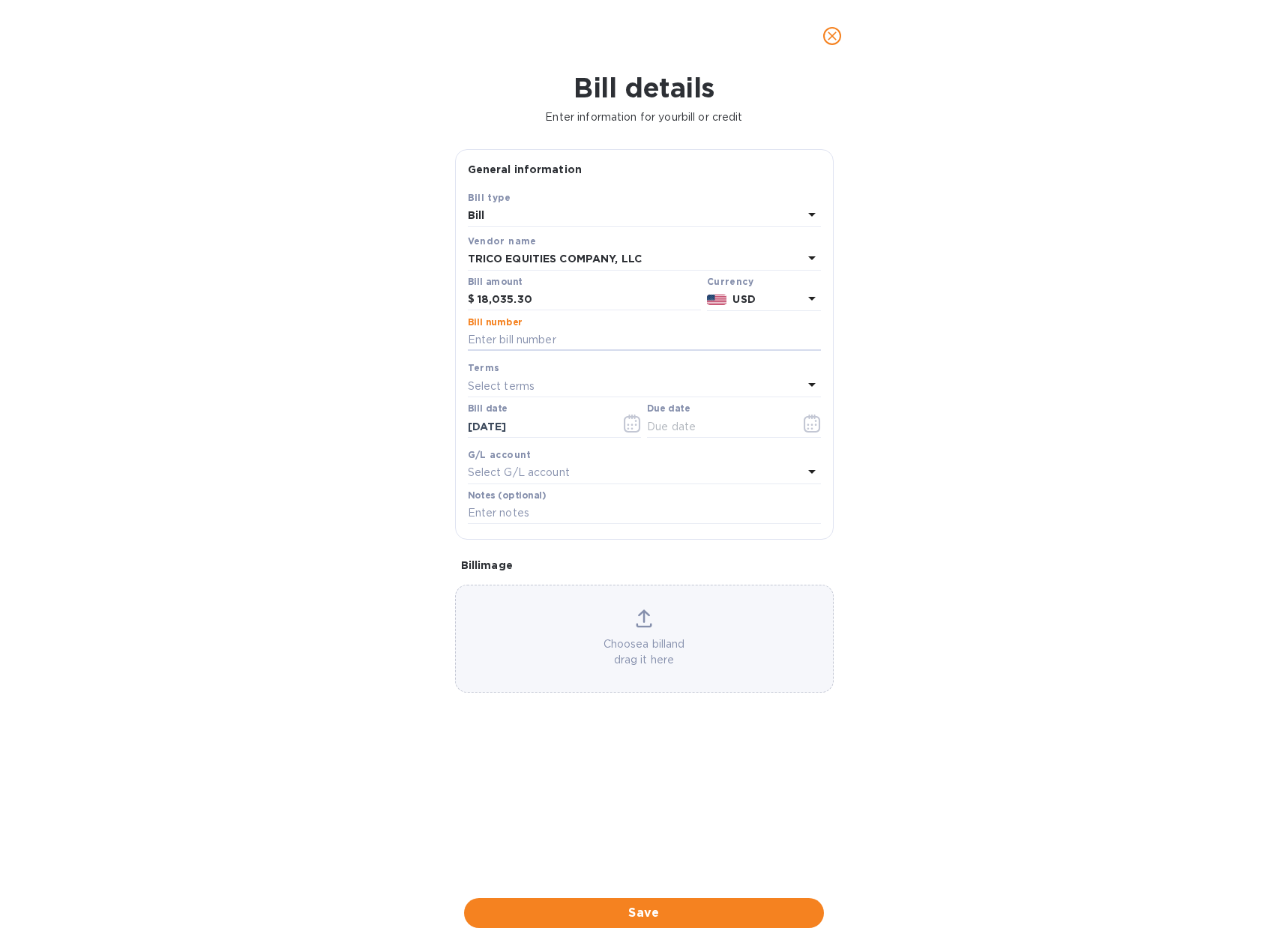
click at [508, 468] on p "Select G/L account" at bounding box center [518, 473] width 102 height 16
click at [530, 383] on p "Select terms" at bounding box center [501, 386] width 68 height 16
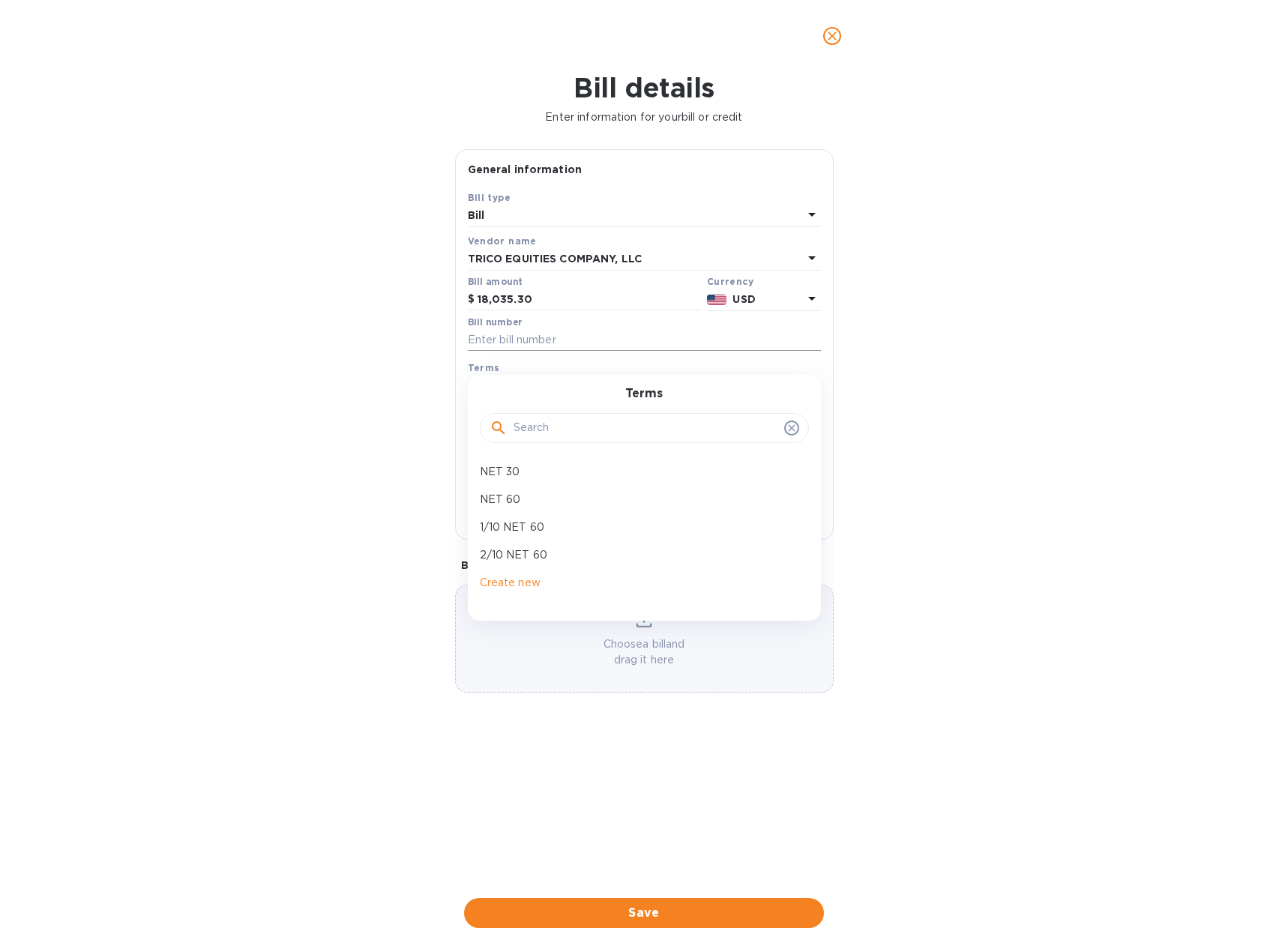
click at [532, 342] on input "text" at bounding box center [644, 340] width 353 height 23
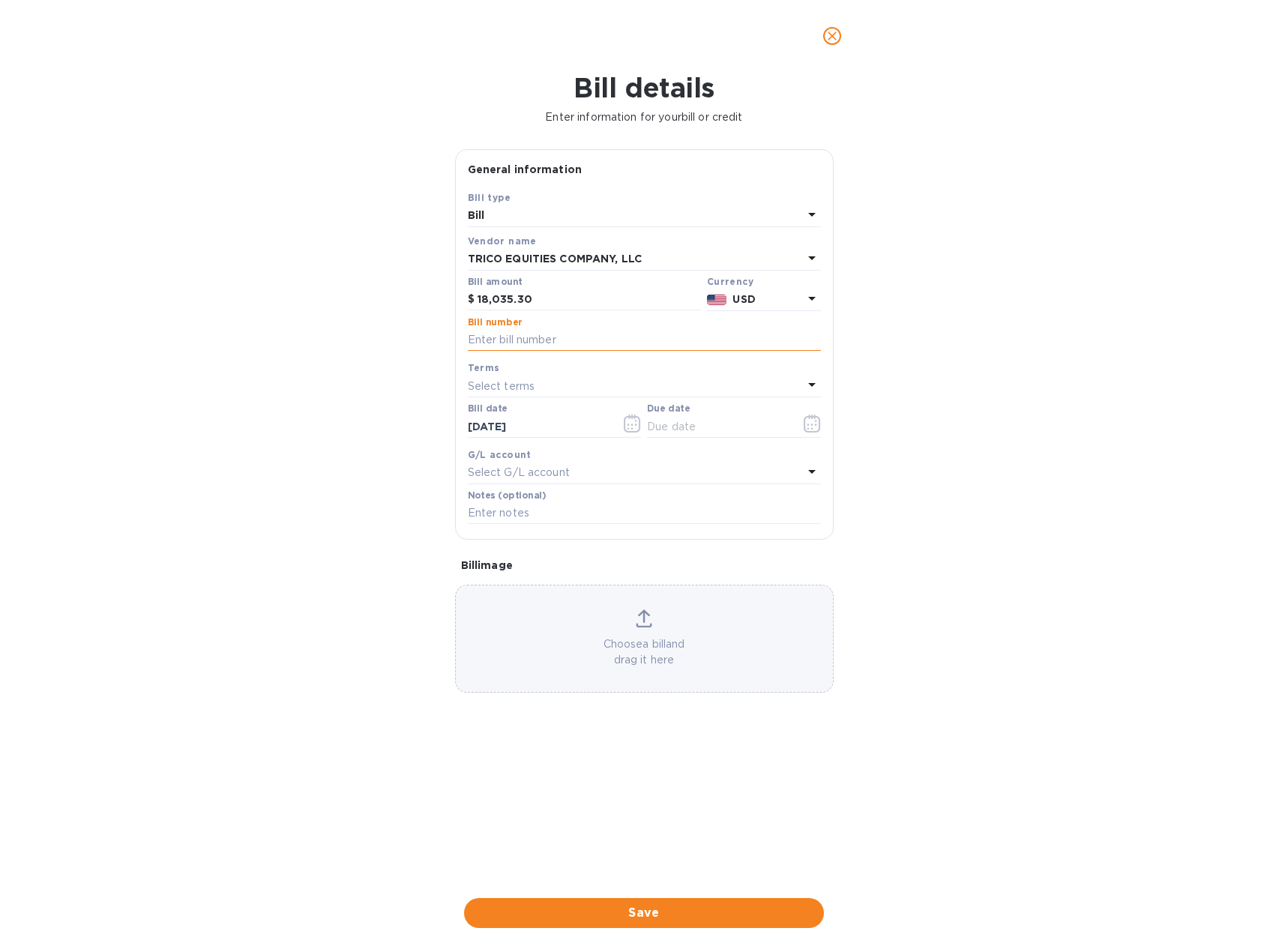
paste input "t0004340"
type input "t0004340"
click at [528, 388] on p "Select terms" at bounding box center [501, 386] width 68 height 16
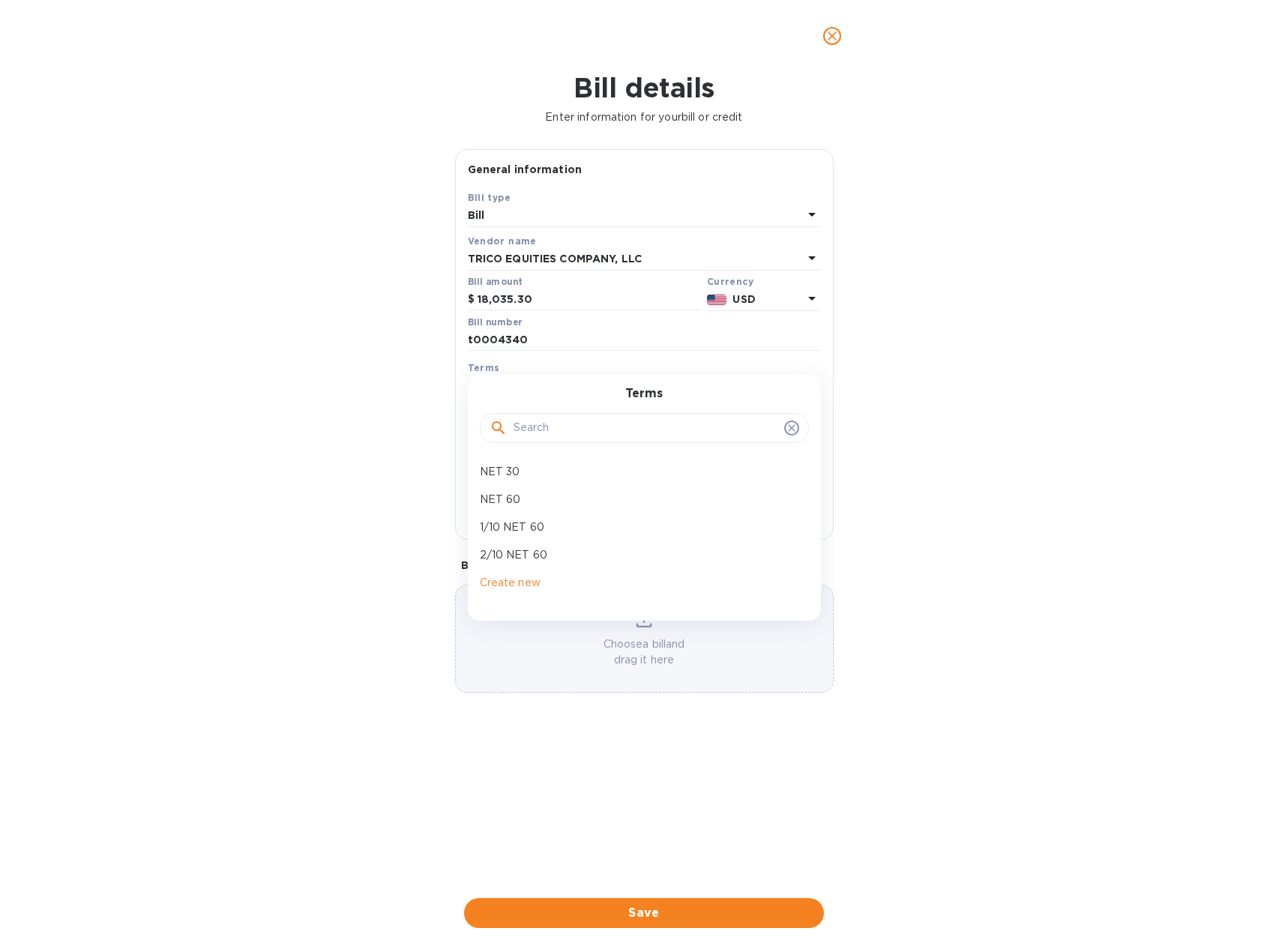
click at [376, 485] on div "Bill details Enter information for your bill or credit General information Save…" at bounding box center [644, 512] width 1288 height 880
click at [813, 420] on icon "button" at bounding box center [812, 423] width 17 height 18
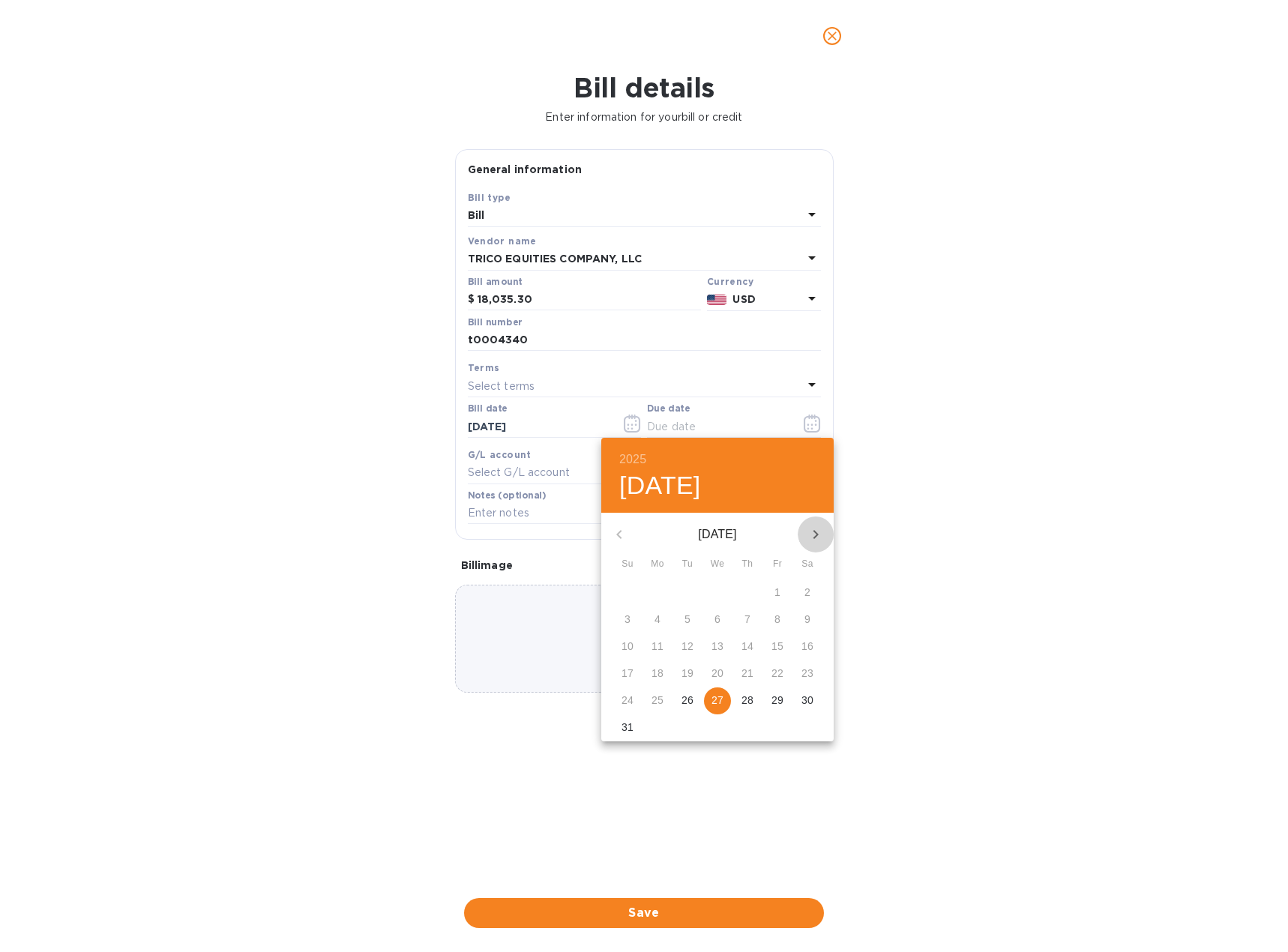
click at [812, 535] on icon "button" at bounding box center [815, 534] width 18 height 18
click at [710, 613] on span "10" at bounding box center [717, 619] width 27 height 15
type input "[DATE]"
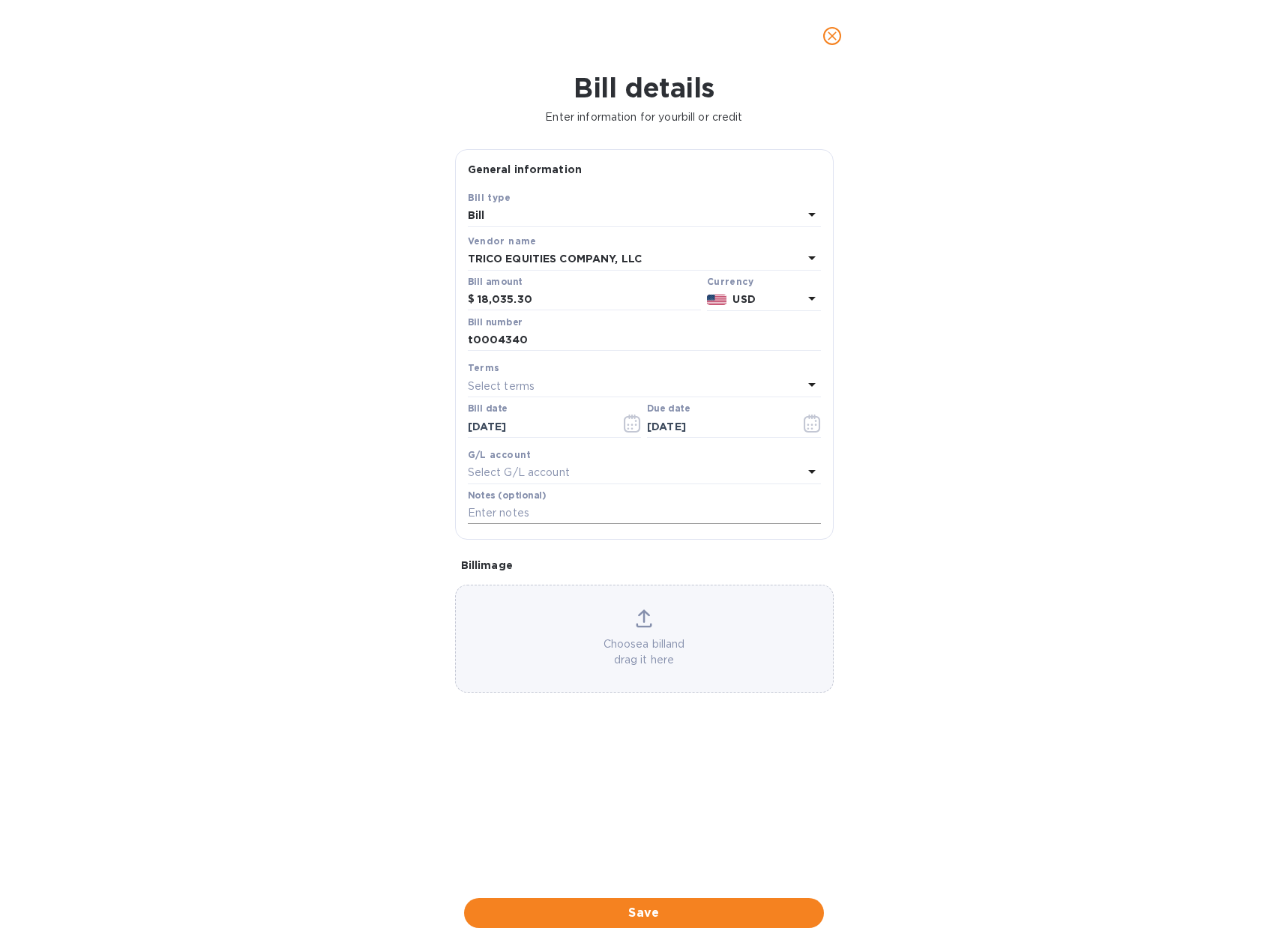
click at [577, 515] on input "text" at bounding box center [644, 513] width 353 height 23
type input "Vino Rent"
click at [654, 627] on div "Choose a bill and drag it here" at bounding box center [644, 638] width 377 height 59
click at [714, 911] on span "Save" at bounding box center [644, 912] width 336 height 18
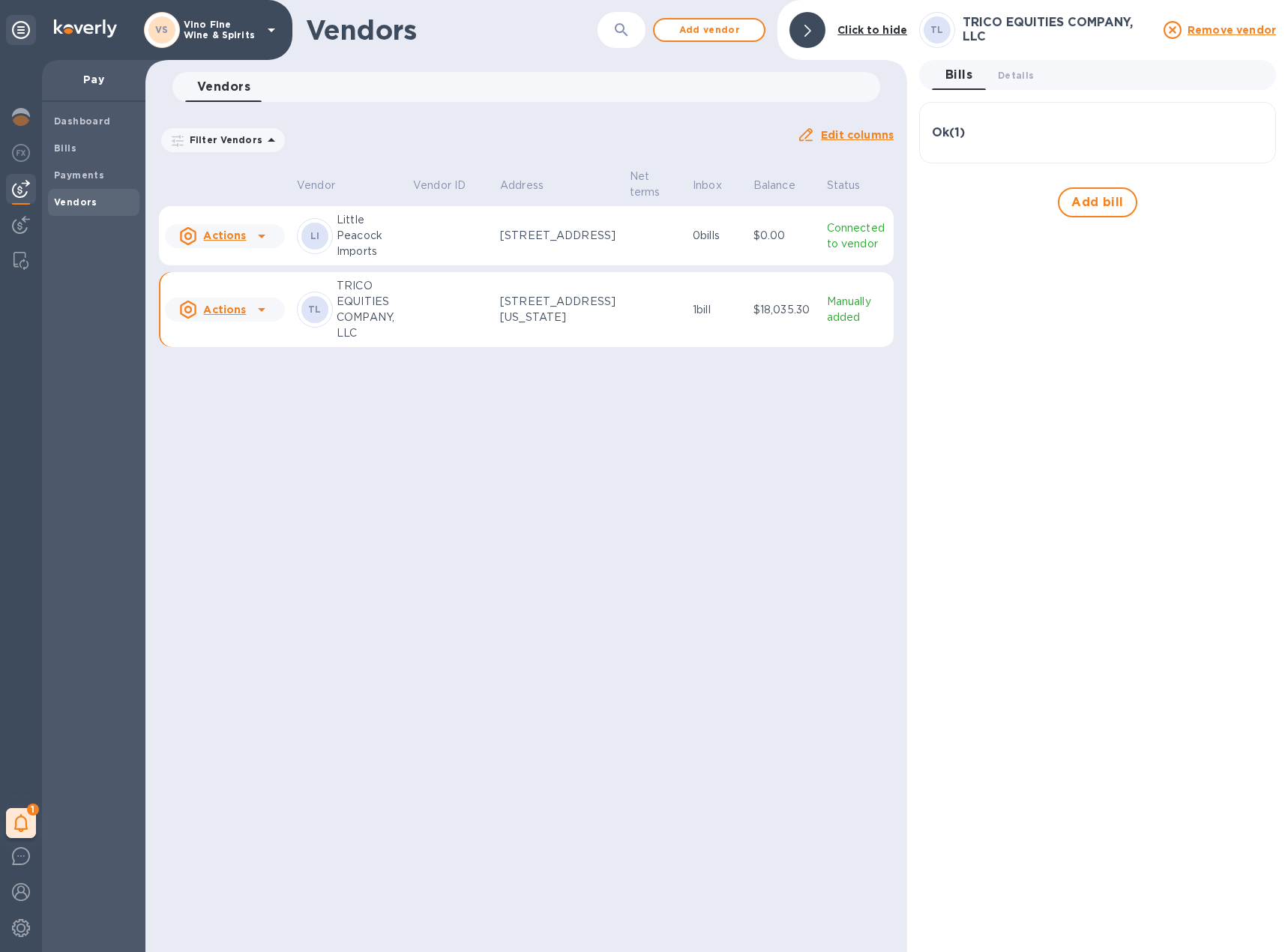
click at [624, 328] on td at bounding box center [655, 310] width 63 height 76
click at [222, 316] on u "Actions" at bounding box center [224, 310] width 42 height 12
click at [415, 391] on div at bounding box center [644, 476] width 1288 height 952
click at [105, 174] on span "Payments" at bounding box center [94, 176] width 80 height 15
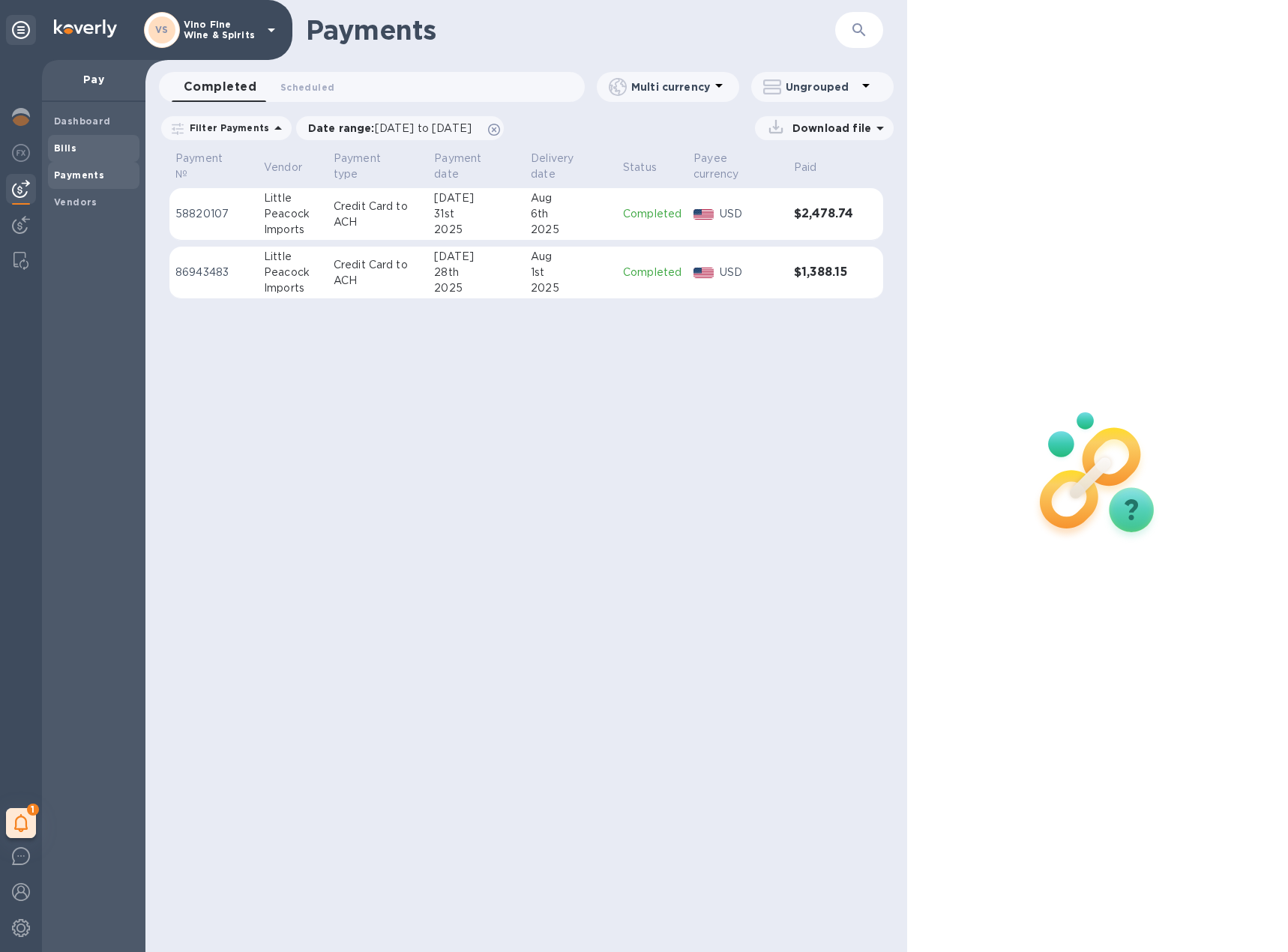
click at [94, 147] on span "Bills" at bounding box center [94, 148] width 80 height 15
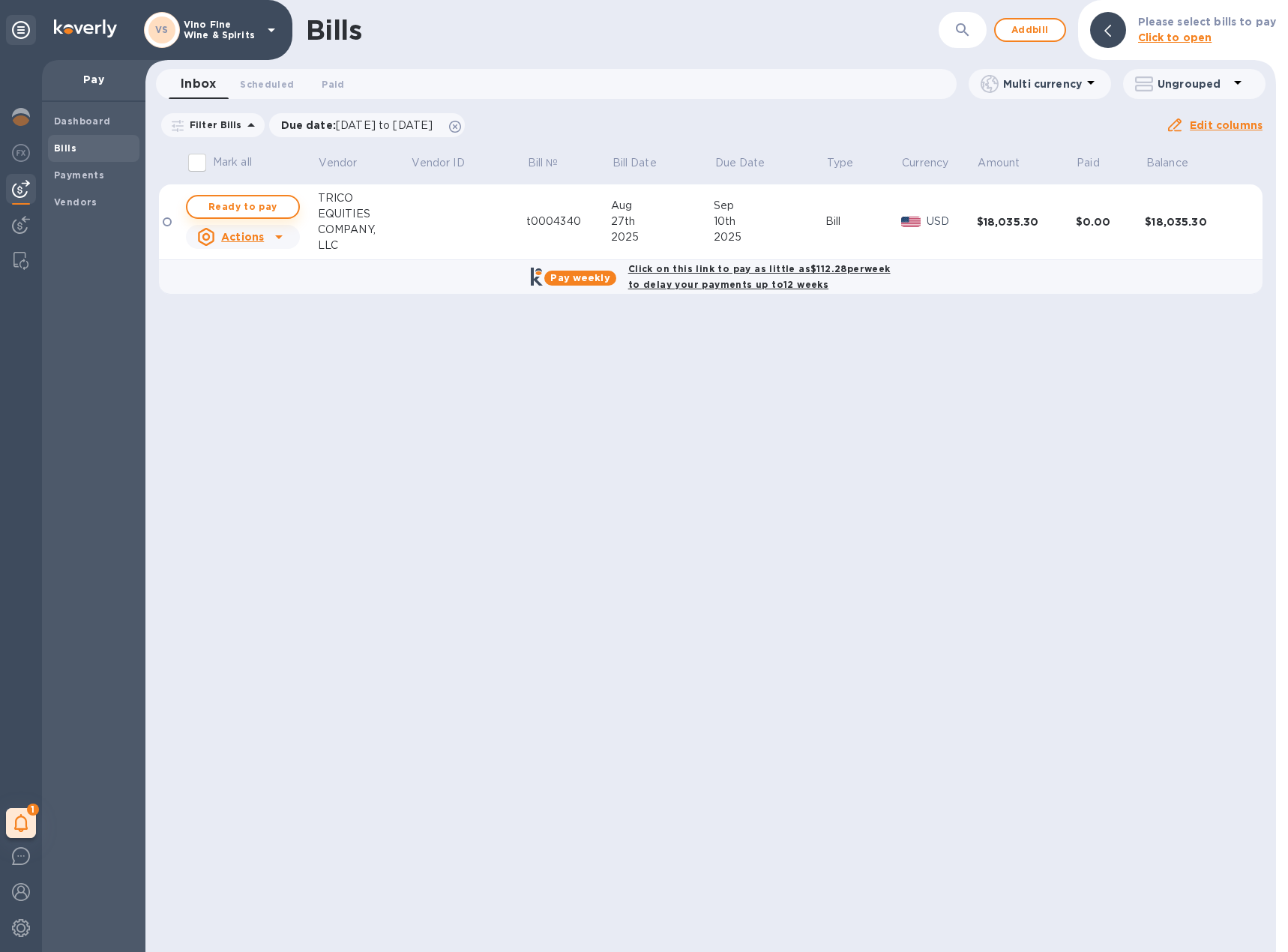
click at [261, 209] on span "Ready to pay" at bounding box center [243, 206] width 87 height 18
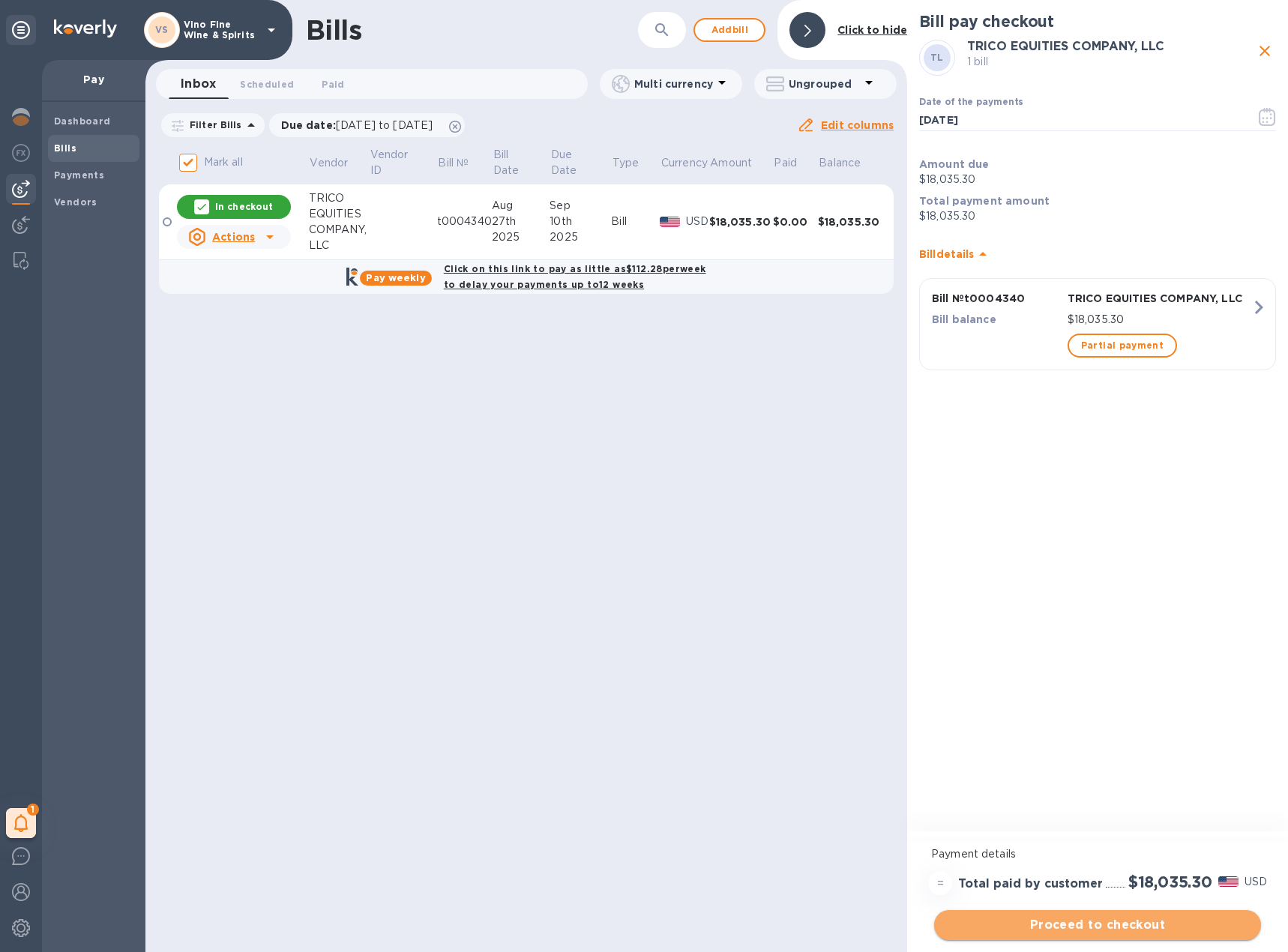
click at [1112, 932] on span "Proceed to checkout" at bounding box center [1097, 924] width 303 height 18
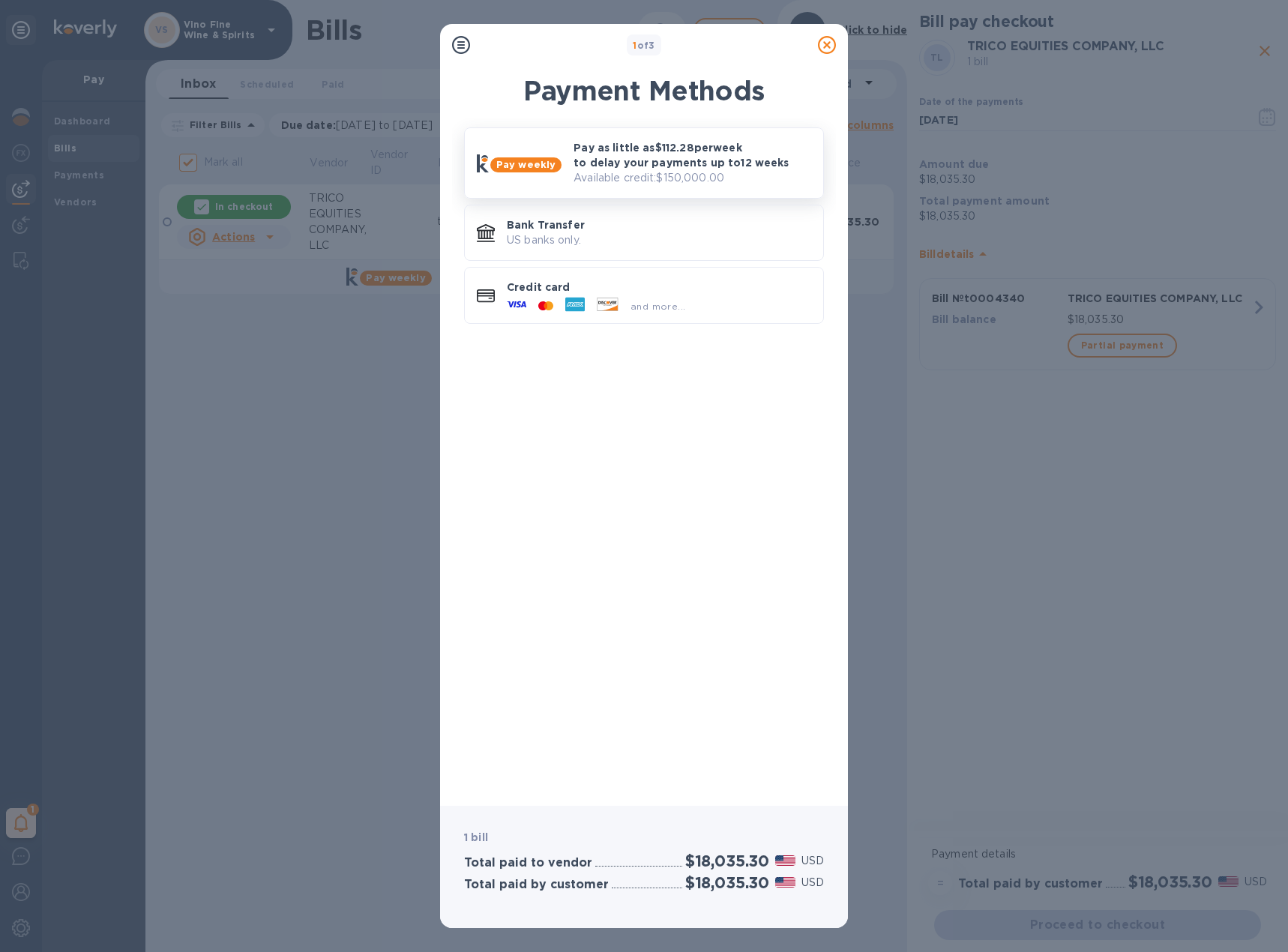
click at [654, 166] on p "Pay as little as $112.28 per week to delay your payments up to 12 weeks" at bounding box center [692, 154] width 238 height 30
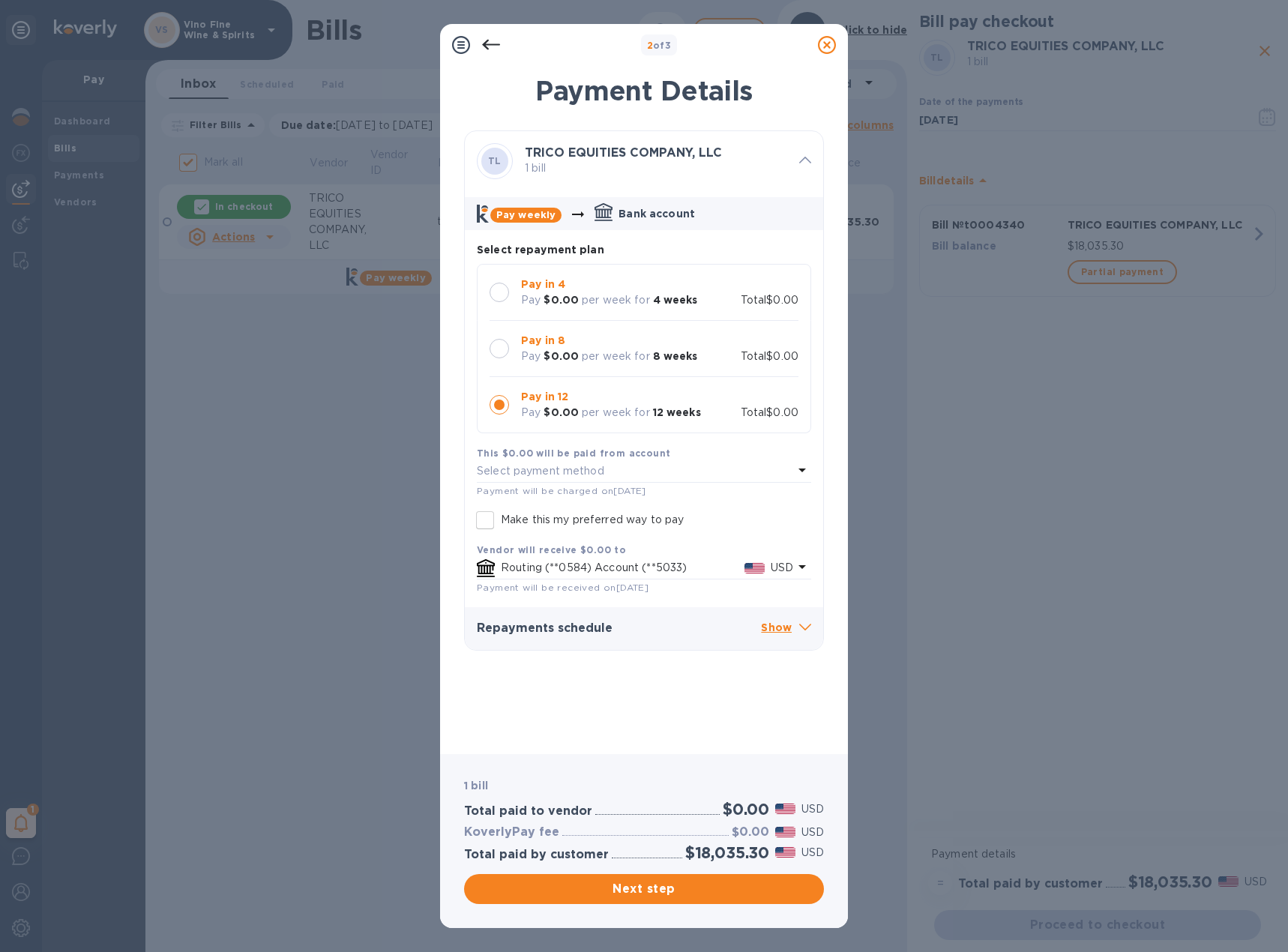
click at [490, 36] on icon at bounding box center [490, 44] width 18 height 18
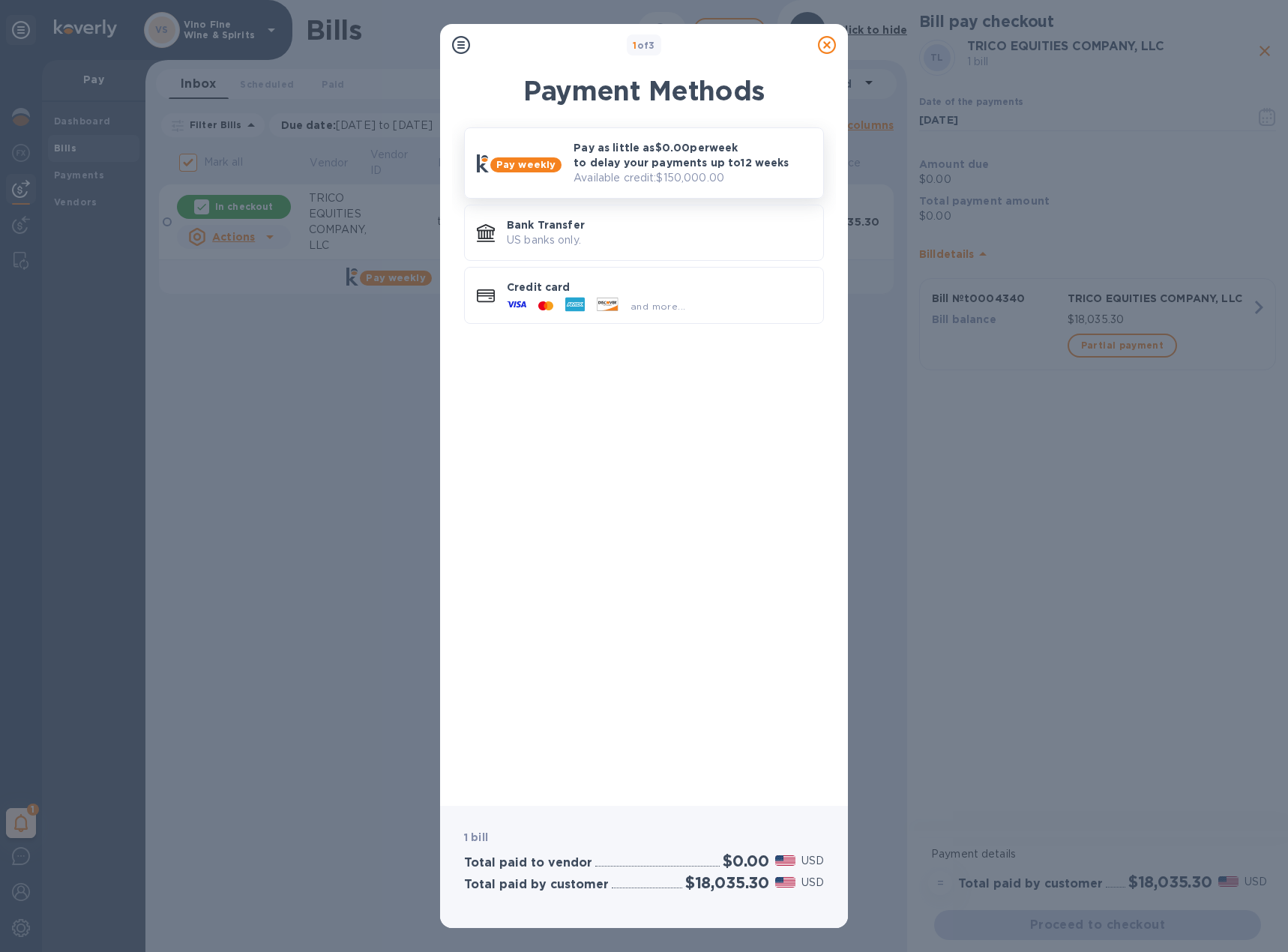
click at [719, 176] on p "Available credit: $150,000.00" at bounding box center [692, 178] width 238 height 16
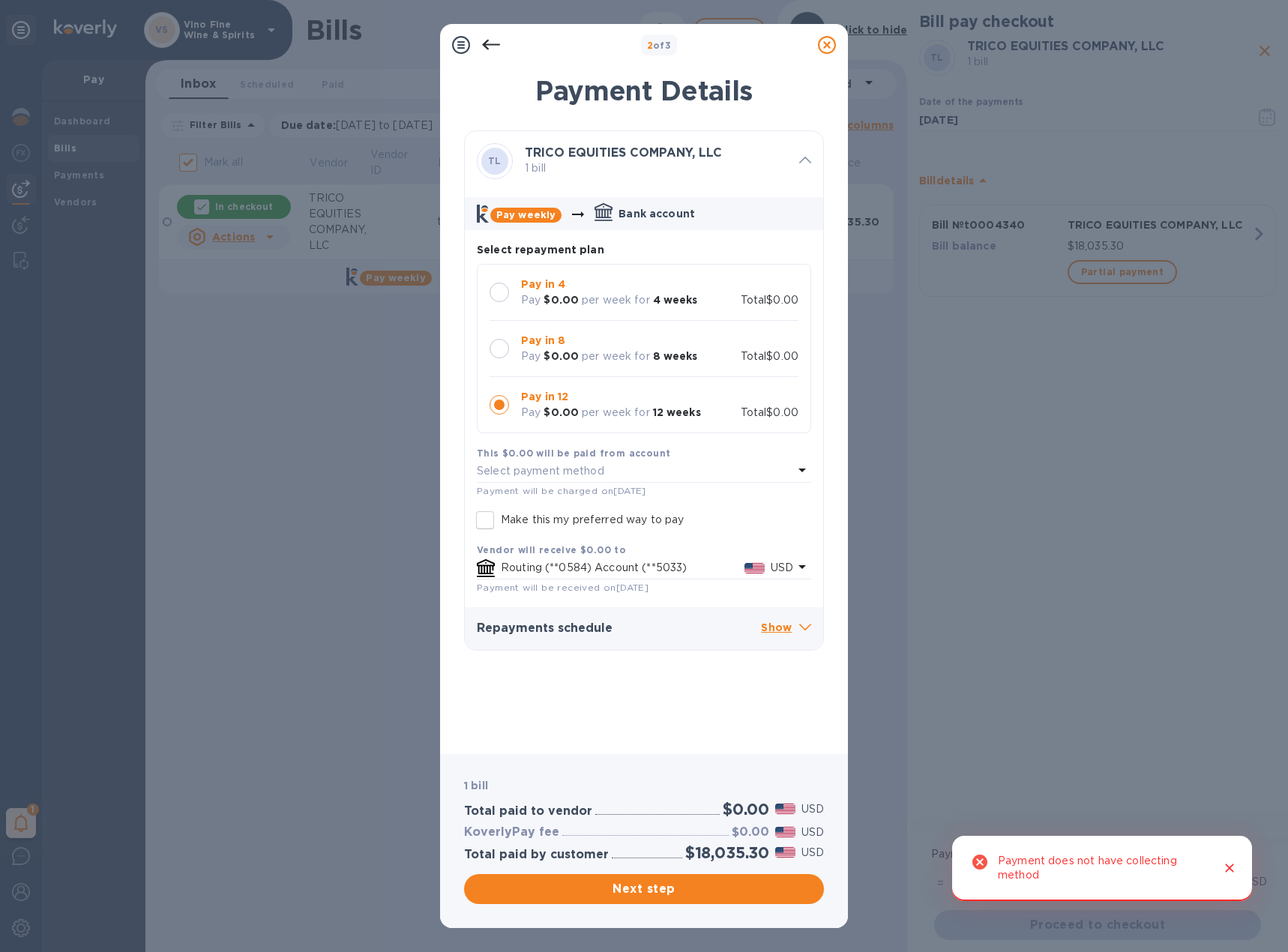
click at [781, 631] on p "Show" at bounding box center [786, 629] width 50 height 19
click at [781, 631] on p "Hide" at bounding box center [788, 629] width 45 height 19
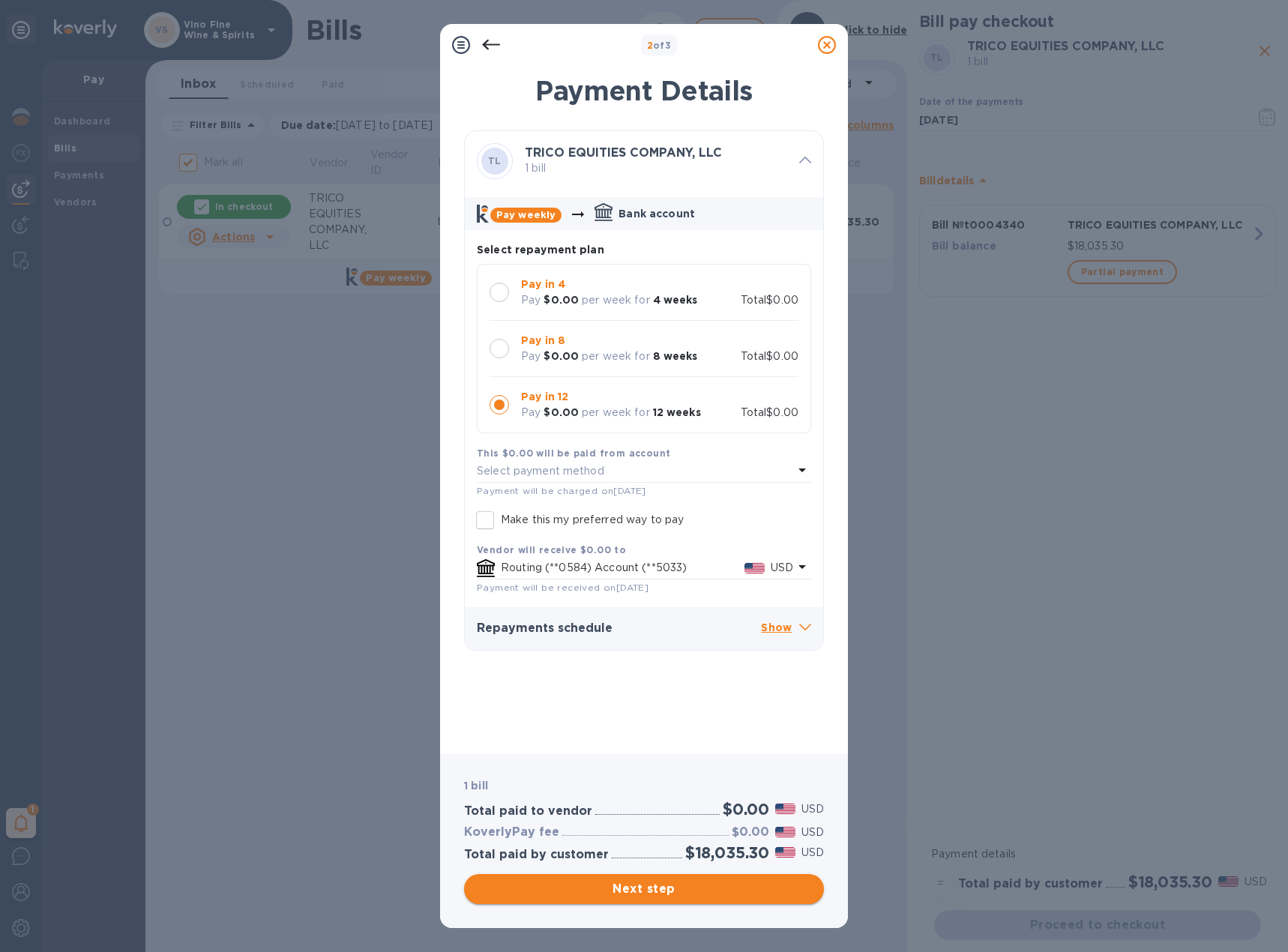
click at [675, 894] on span "Next step" at bounding box center [644, 888] width 336 height 18
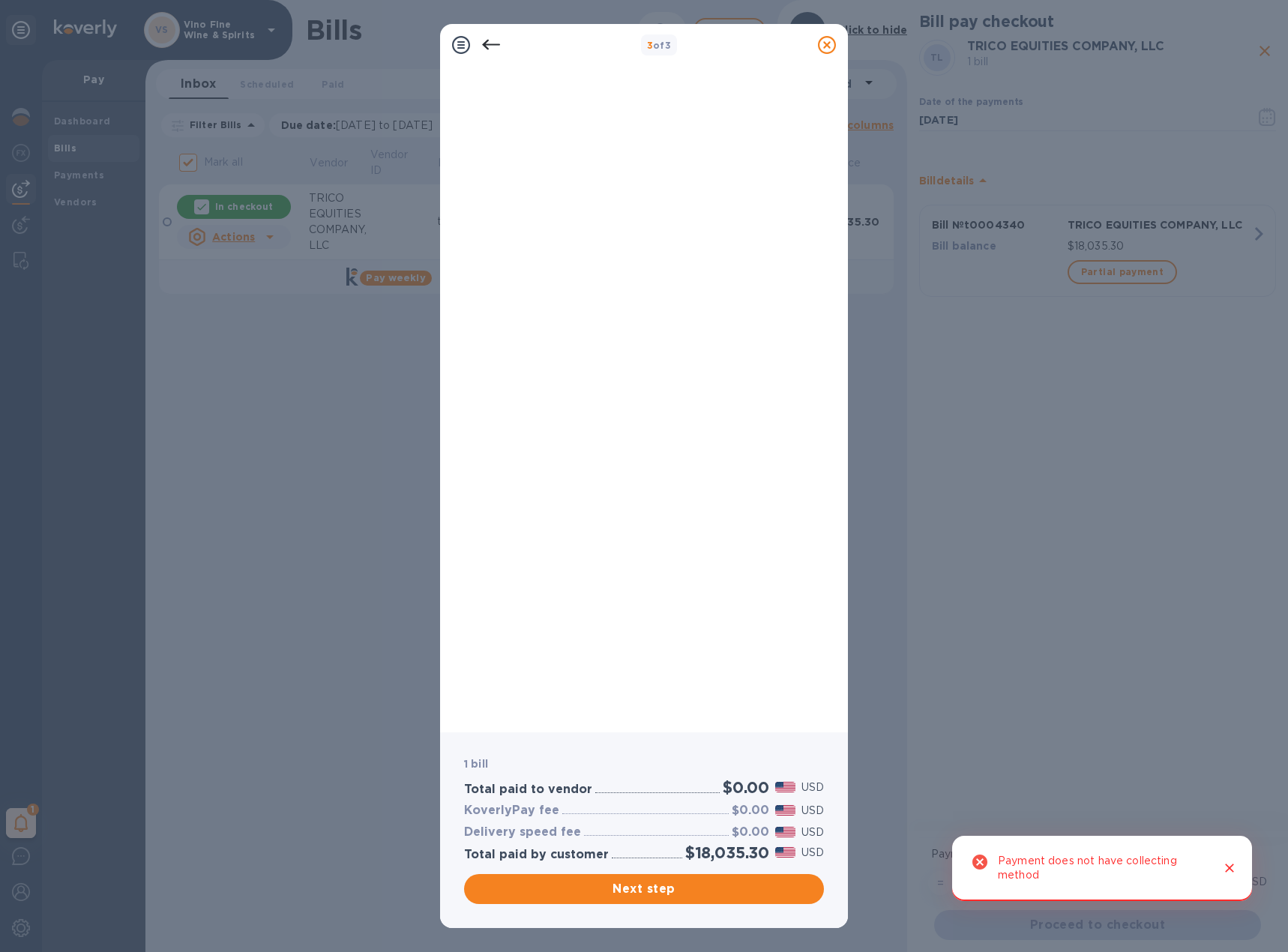
click at [484, 47] on icon at bounding box center [490, 45] width 18 height 10
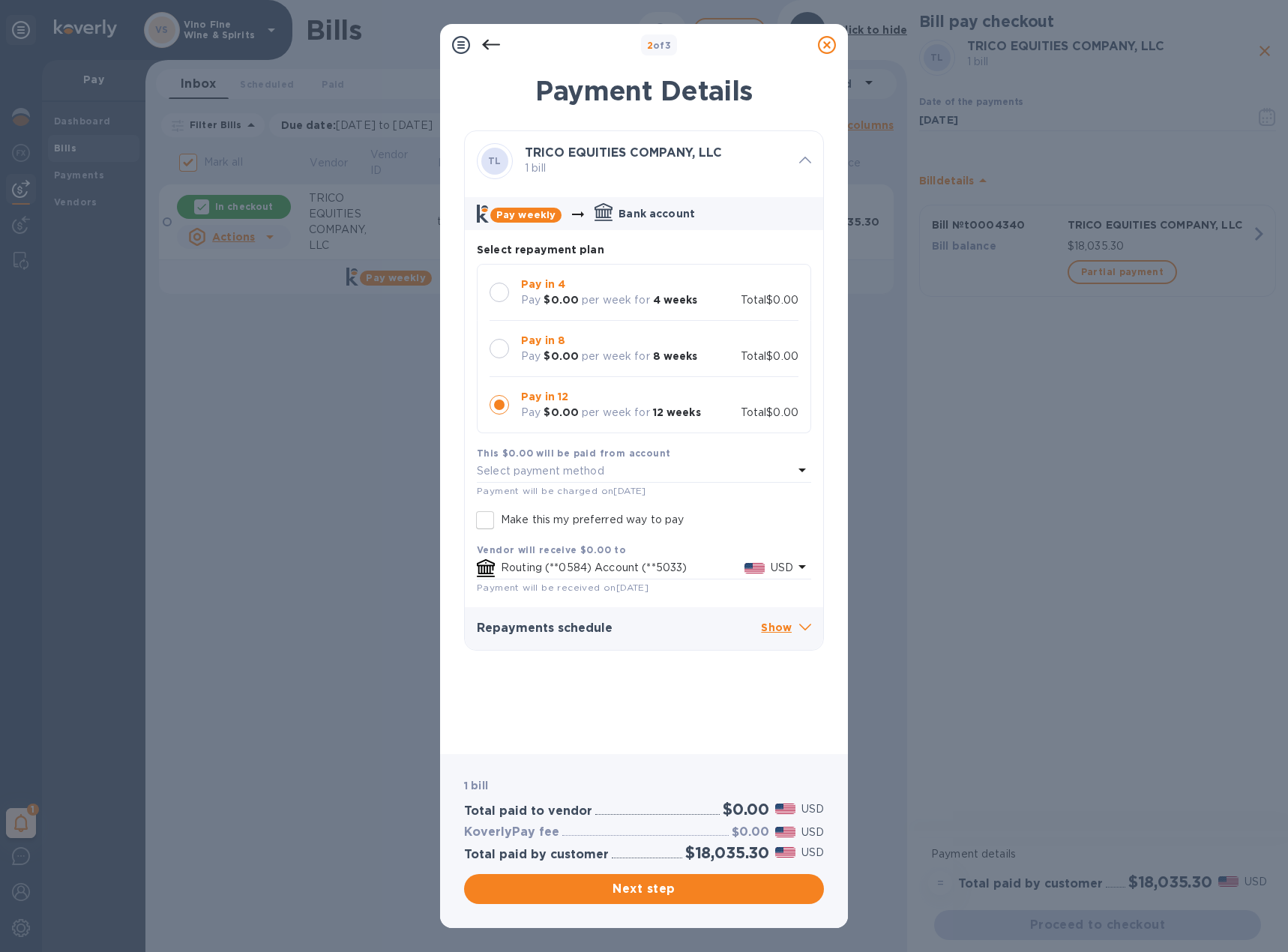
click at [605, 582] on span "Payment will be received on [DATE]" at bounding box center [563, 587] width 171 height 11
click at [607, 574] on p "Routing (**0584) Account (**5033)" at bounding box center [622, 568] width 244 height 16
click at [580, 708] on div "TL TRICO EQUITIES COMPANY, LLC 1 bill Pay weekly Bank account Select repayment …" at bounding box center [644, 436] width 360 height 612
click at [492, 49] on icon at bounding box center [490, 44] width 18 height 18
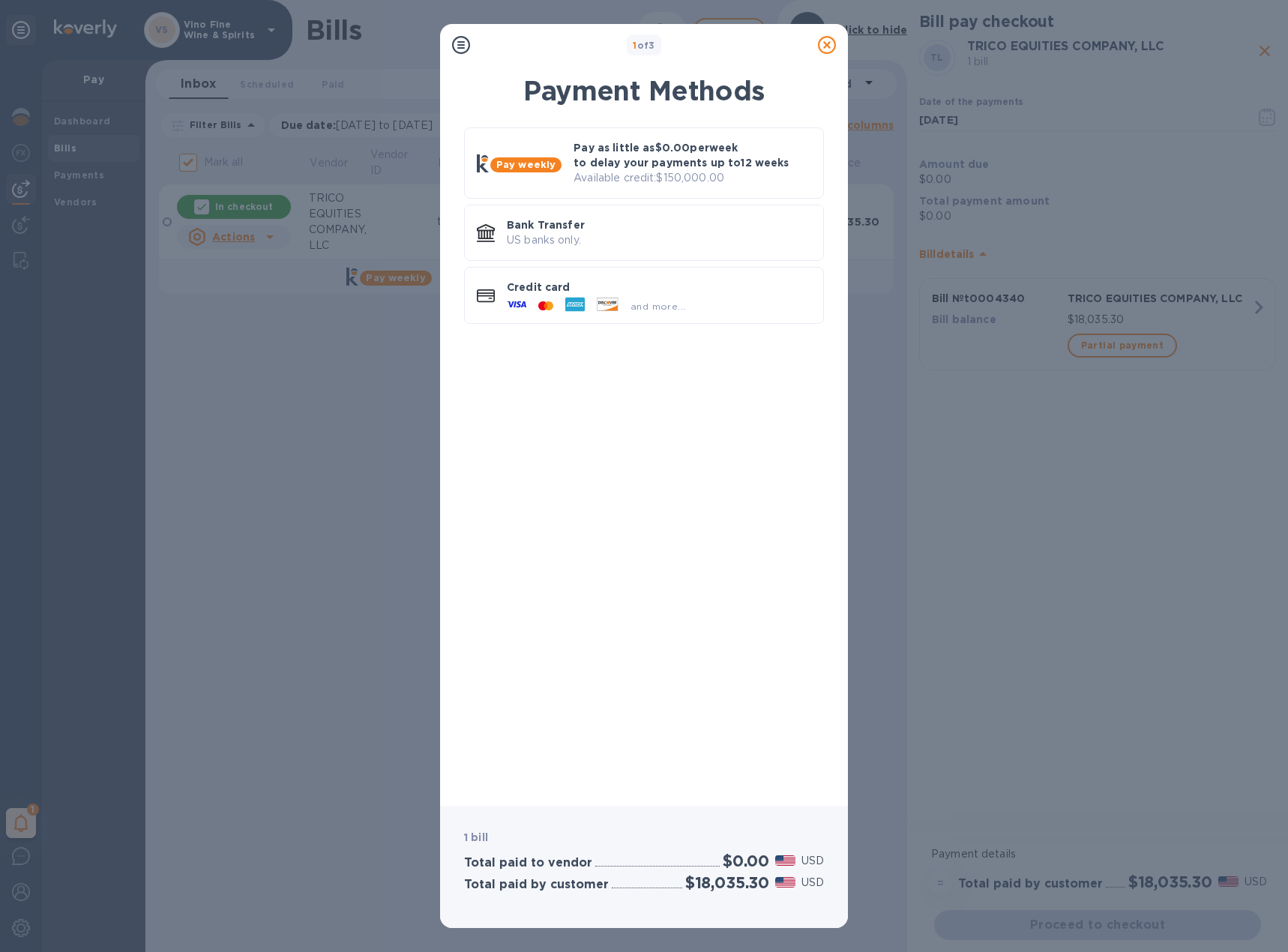
click at [492, 49] on div "1 of 3" at bounding box center [644, 46] width 336 height 22
drag, startPoint x: 825, startPoint y: 43, endPoint x: 699, endPoint y: 69, distance: 128.7
click at [825, 44] on icon at bounding box center [826, 44] width 18 height 18
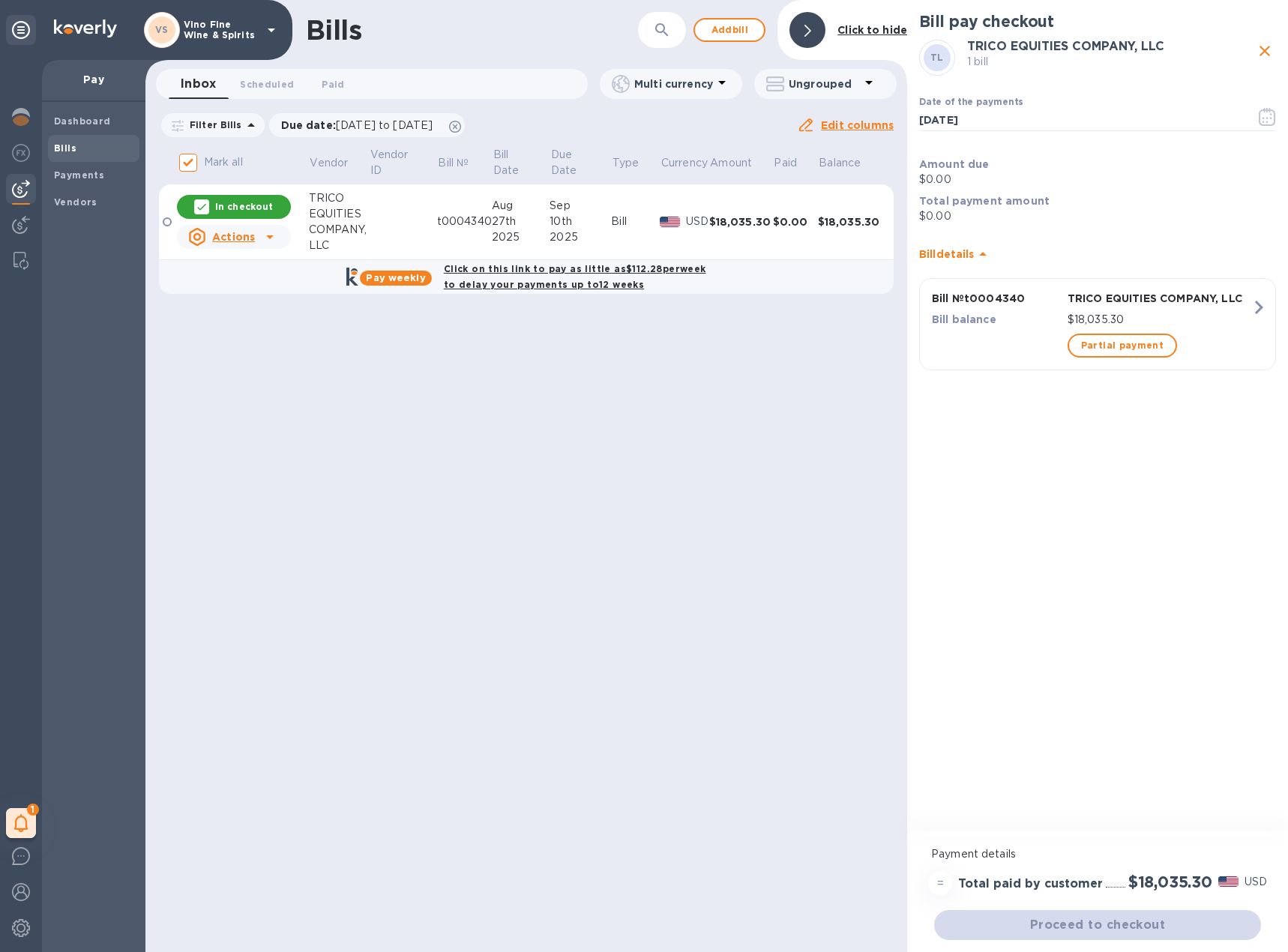
click at [944, 221] on p "$0.00" at bounding box center [1097, 216] width 356 height 16
click at [1118, 487] on div "Bill pay checkout TL TRICO EQUITIES COMPANY, LLC 1 bill Date of the payments [D…" at bounding box center [1097, 417] width 381 height 834
click at [1258, 305] on icon "button" at bounding box center [1259, 307] width 8 height 14
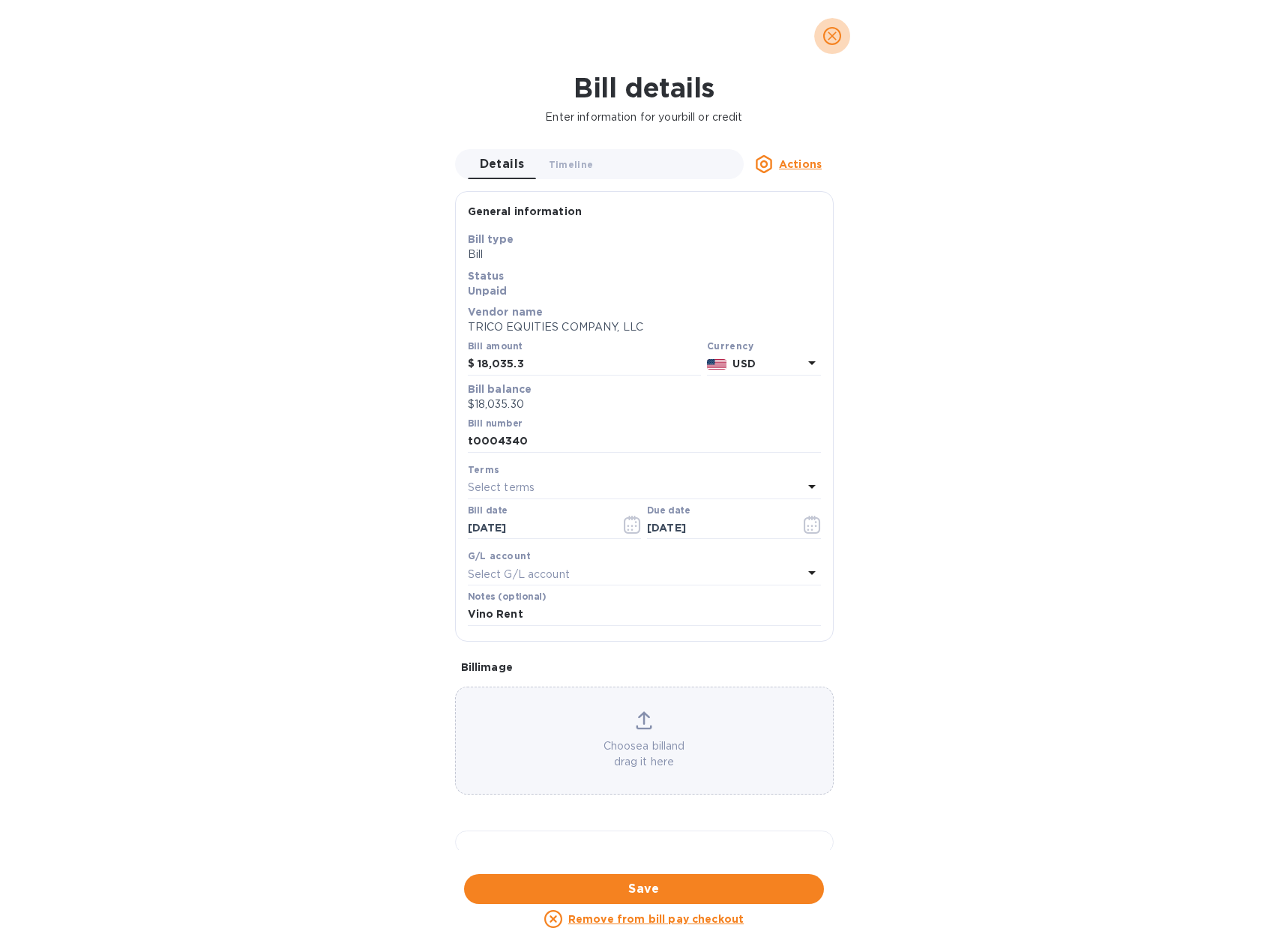
click at [827, 31] on icon "close" at bounding box center [832, 36] width 15 height 15
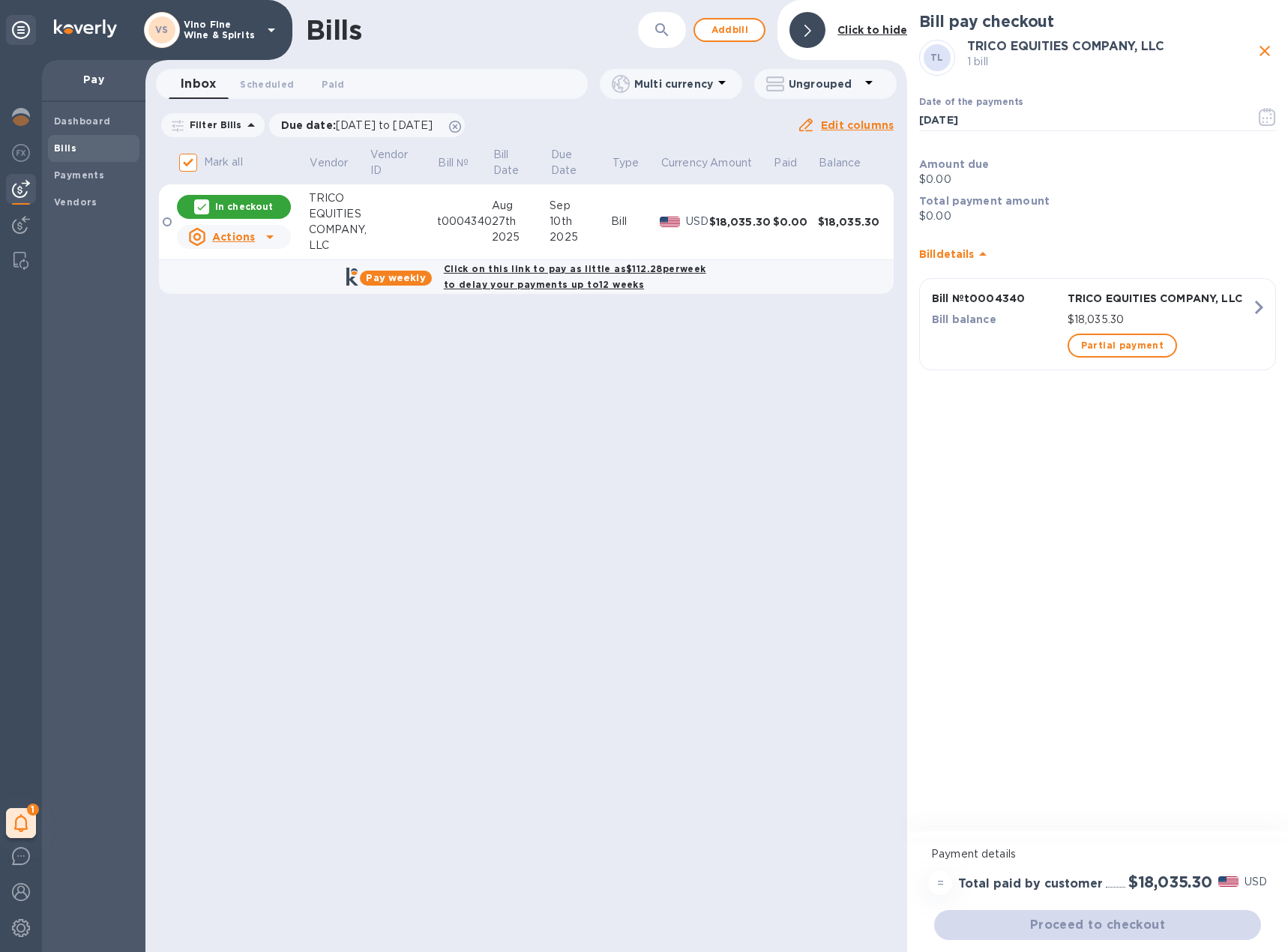
click at [423, 279] on b "Pay weekly" at bounding box center [395, 277] width 59 height 11
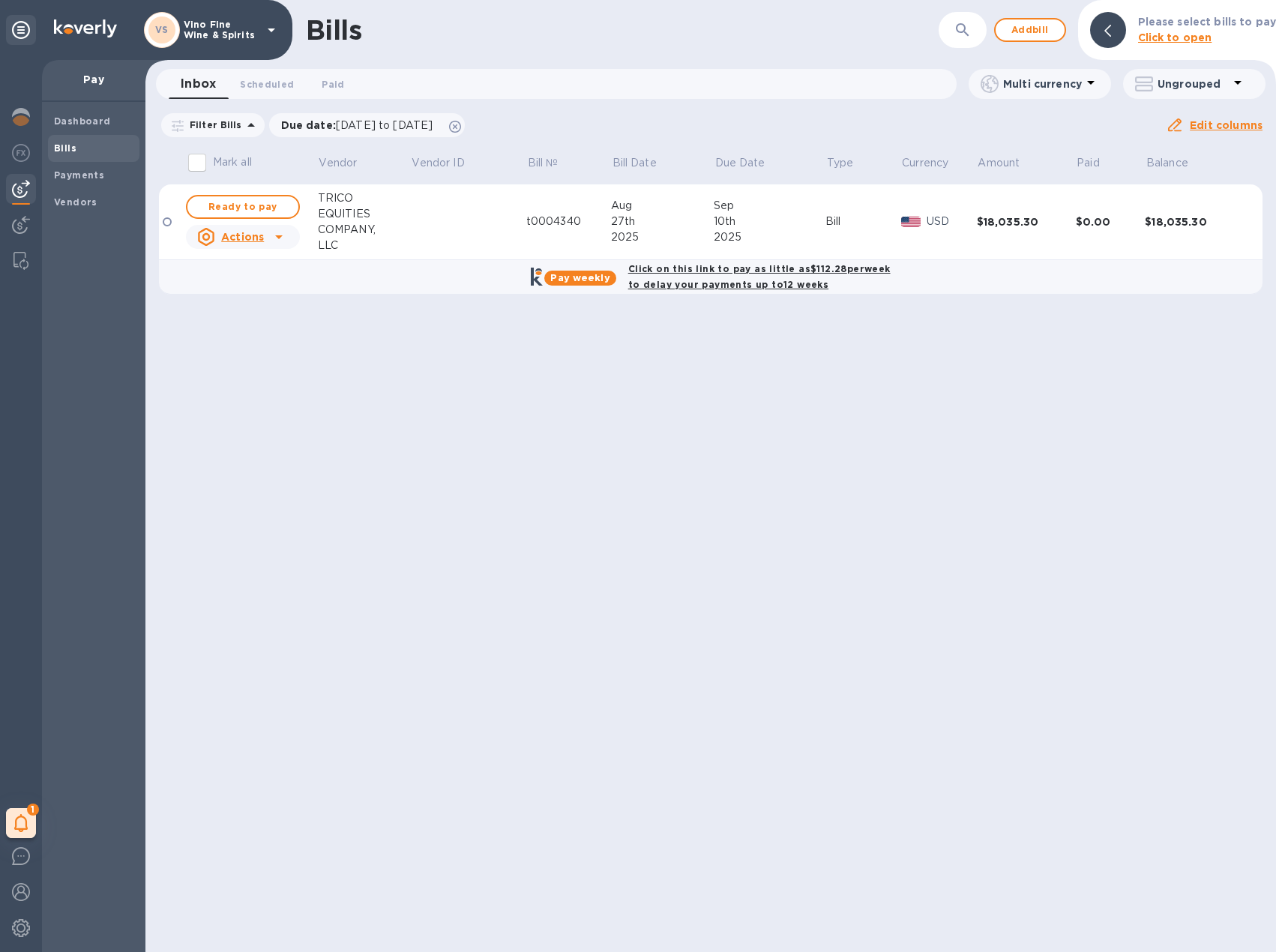
checkbox input "true"
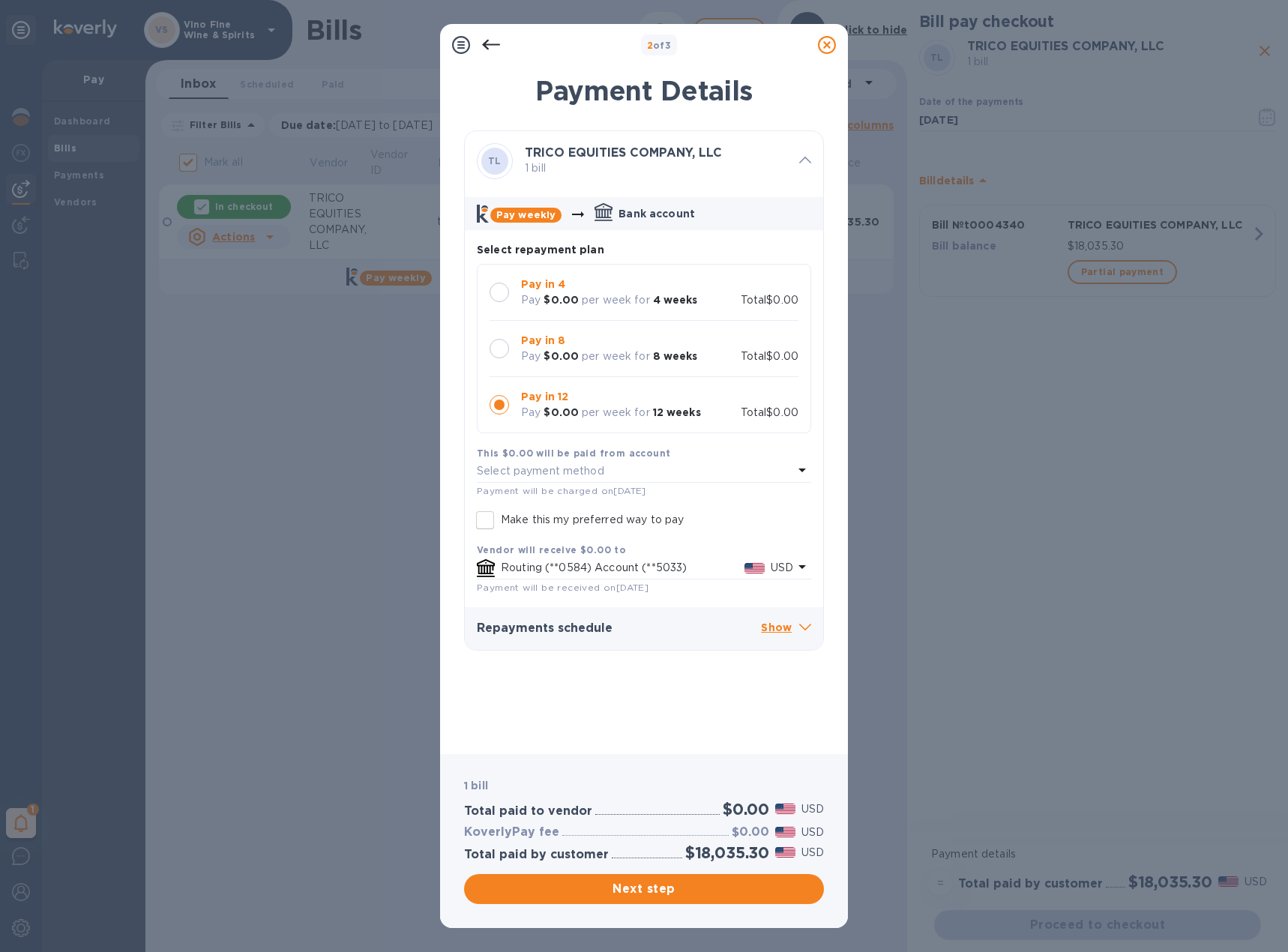
drag, startPoint x: 901, startPoint y: 391, endPoint x: 806, endPoint y: 78, distance: 327.1
click at [901, 391] on div "2 of 3 Payment Details TL TRICO EQUITIES COMPANY, LLC 1 bill Pay weekly Bank ac…" at bounding box center [644, 476] width 1288 height 952
